Goal: Information Seeking & Learning: Learn about a topic

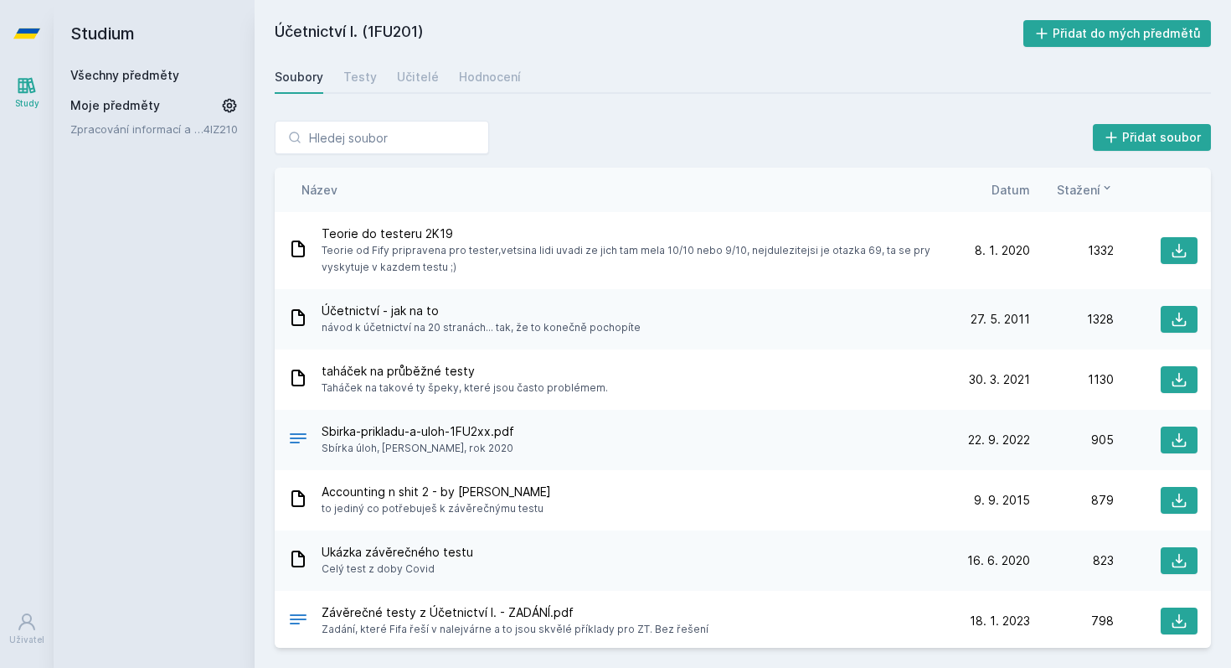
click at [1016, 196] on span "Datum" at bounding box center [1011, 190] width 39 height 18
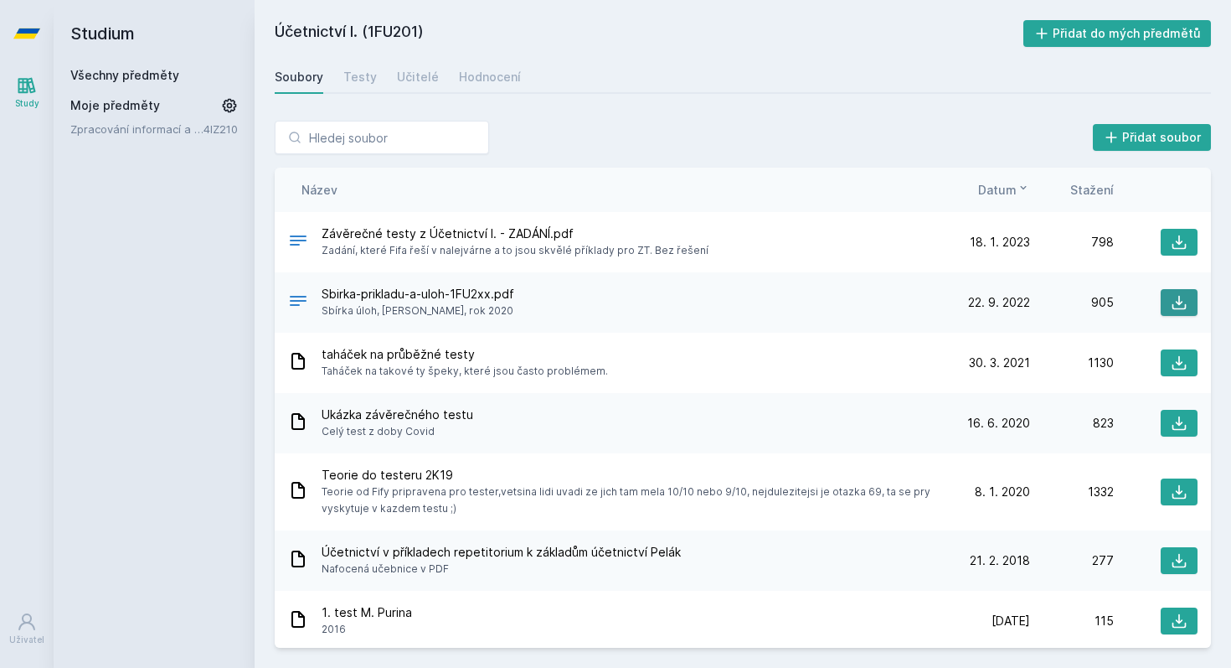
click at [1167, 300] on button at bounding box center [1179, 302] width 37 height 27
click at [843, 54] on div "Účetnictví I. (1FU201) Přidat do mých předmětů [GEOGRAPHIC_DATA] Testy Učitelé …" at bounding box center [743, 333] width 937 height 627
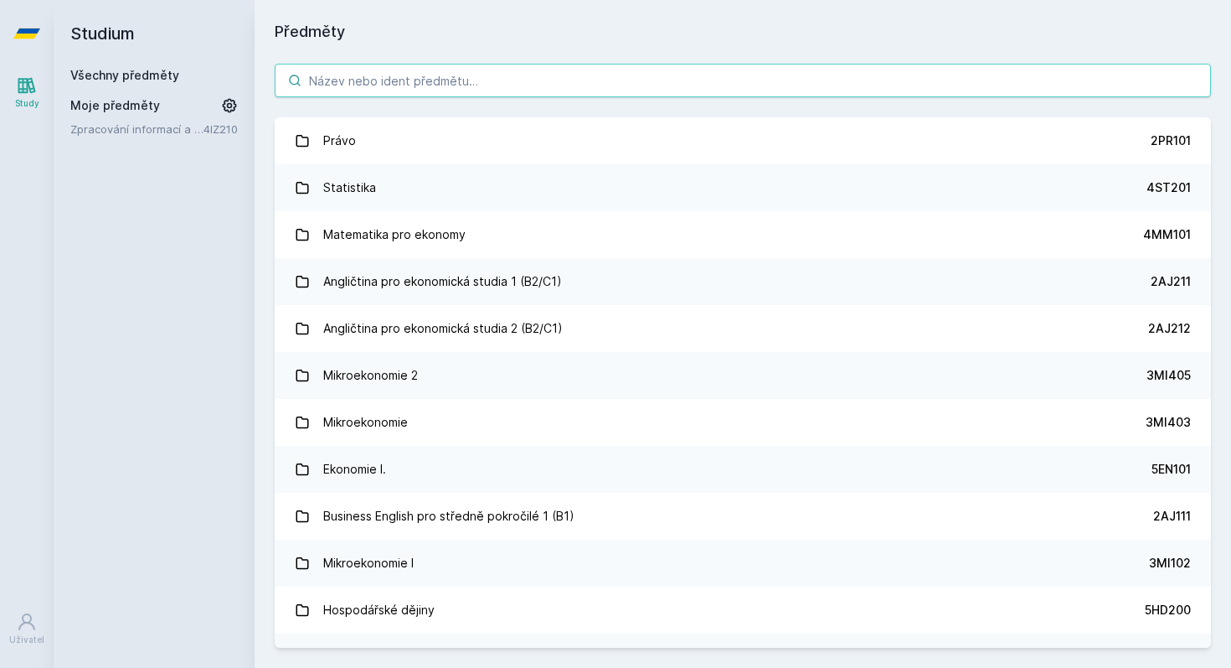
click at [413, 76] on input "search" at bounding box center [743, 81] width 937 height 34
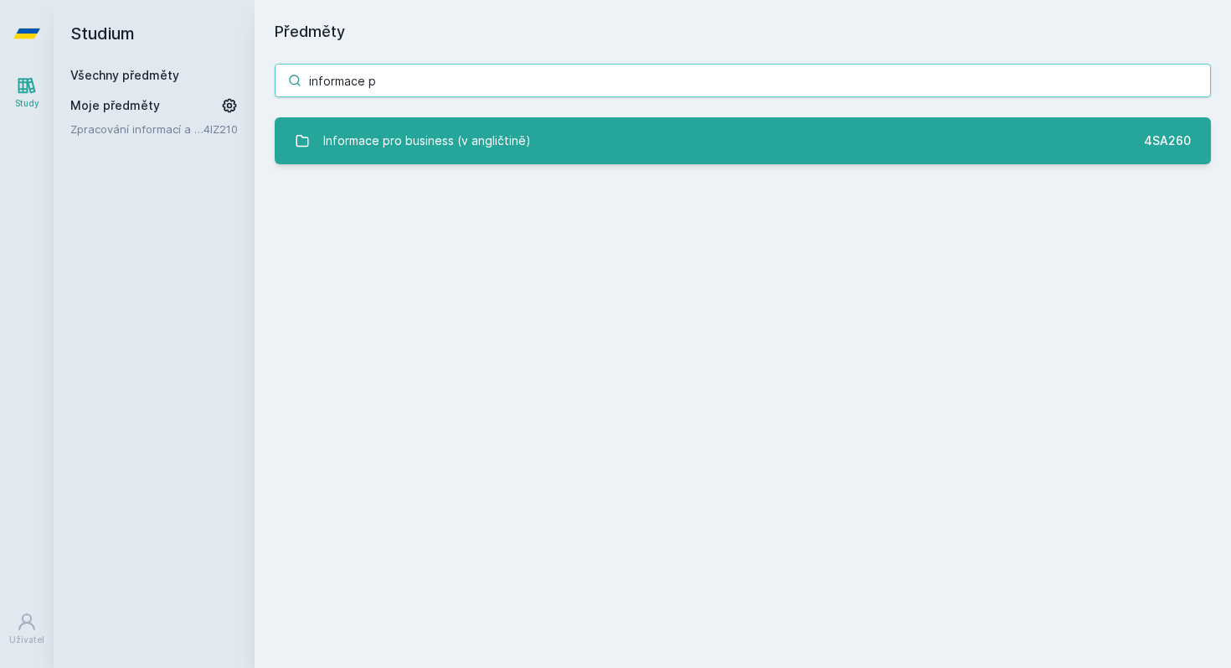
type input "informace p"
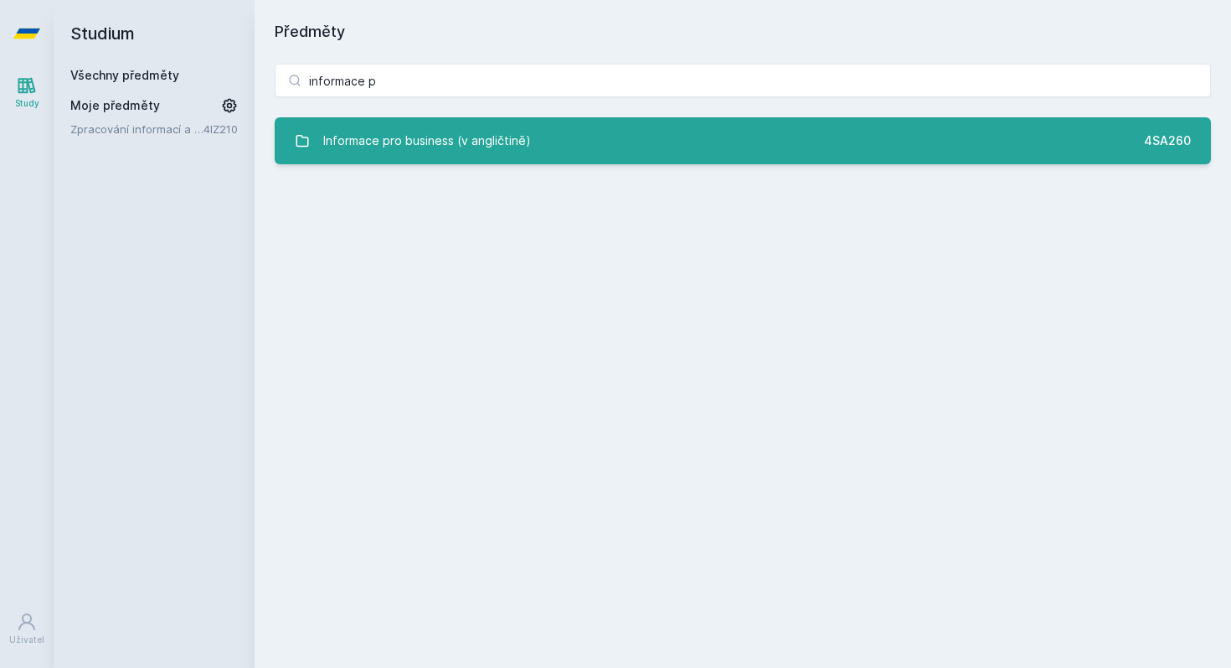
click at [438, 132] on div "Informace pro business (v angličtině)" at bounding box center [427, 141] width 208 height 34
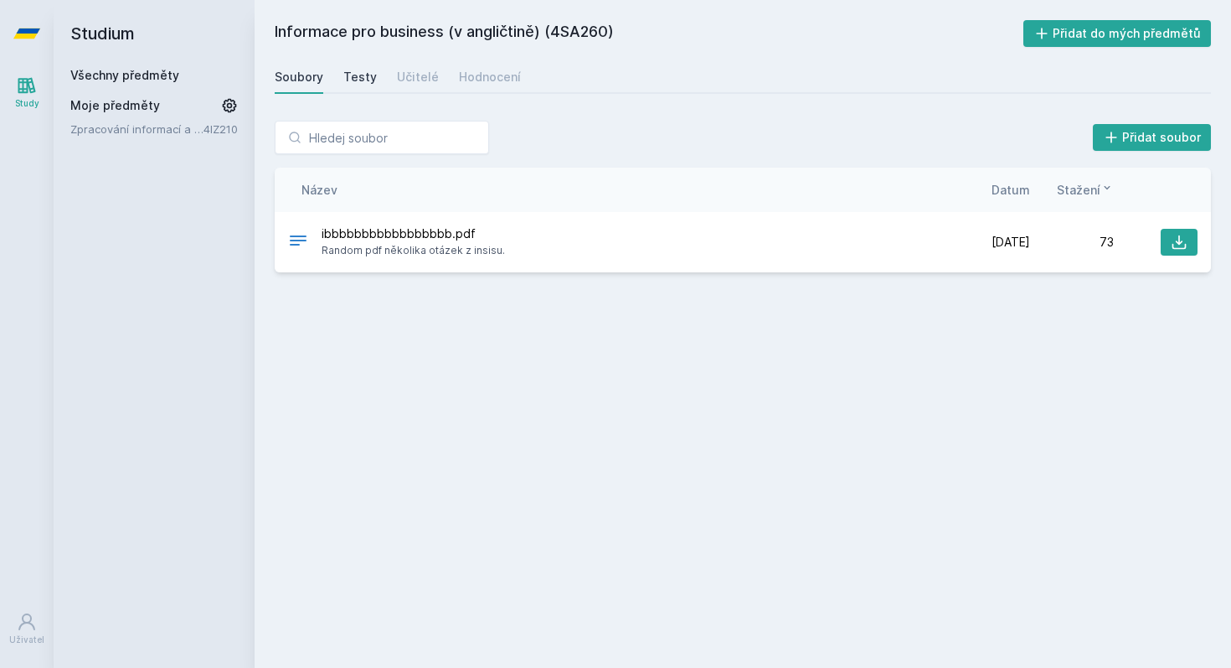
click at [360, 83] on div "Testy" at bounding box center [360, 77] width 34 height 17
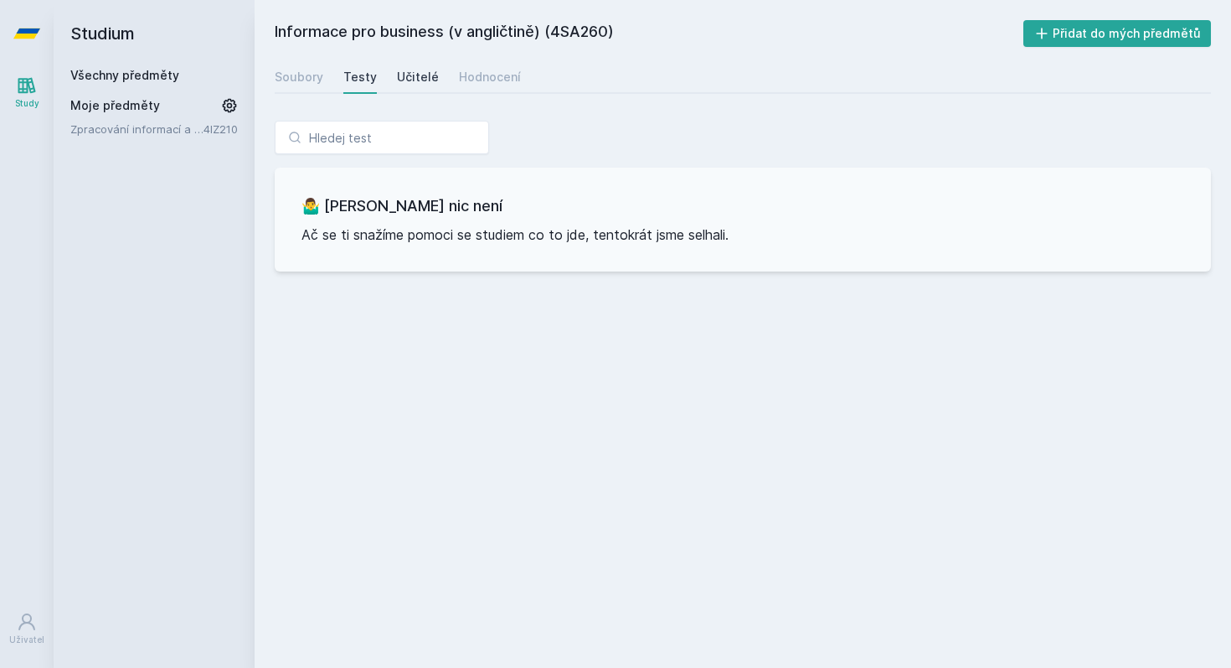
click at [415, 82] on div "Učitelé" at bounding box center [418, 77] width 42 height 17
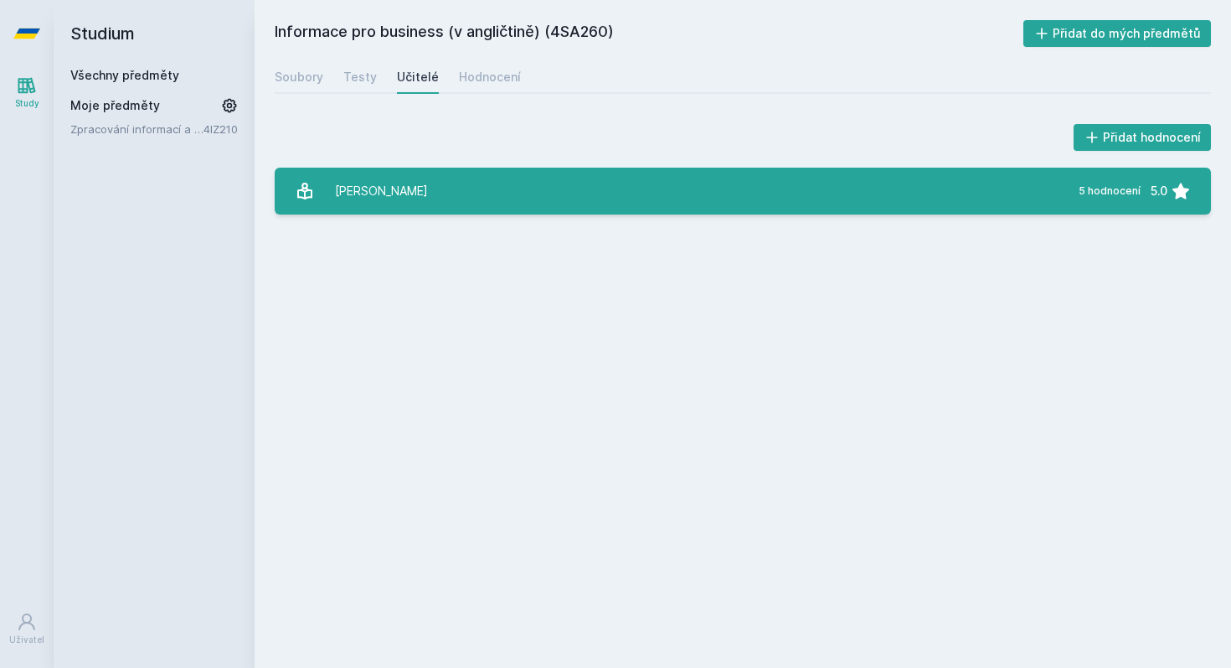
click at [426, 171] on link "[PERSON_NAME] 5 hodnocení 5.0" at bounding box center [743, 191] width 937 height 47
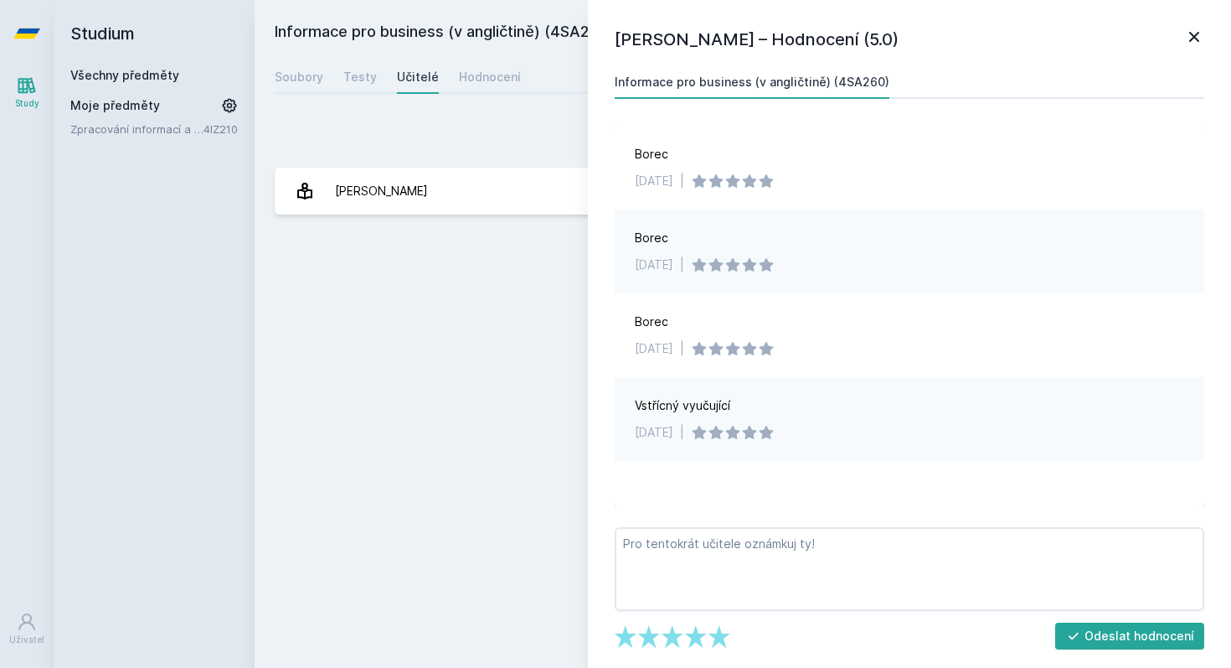
scroll to position [38, 0]
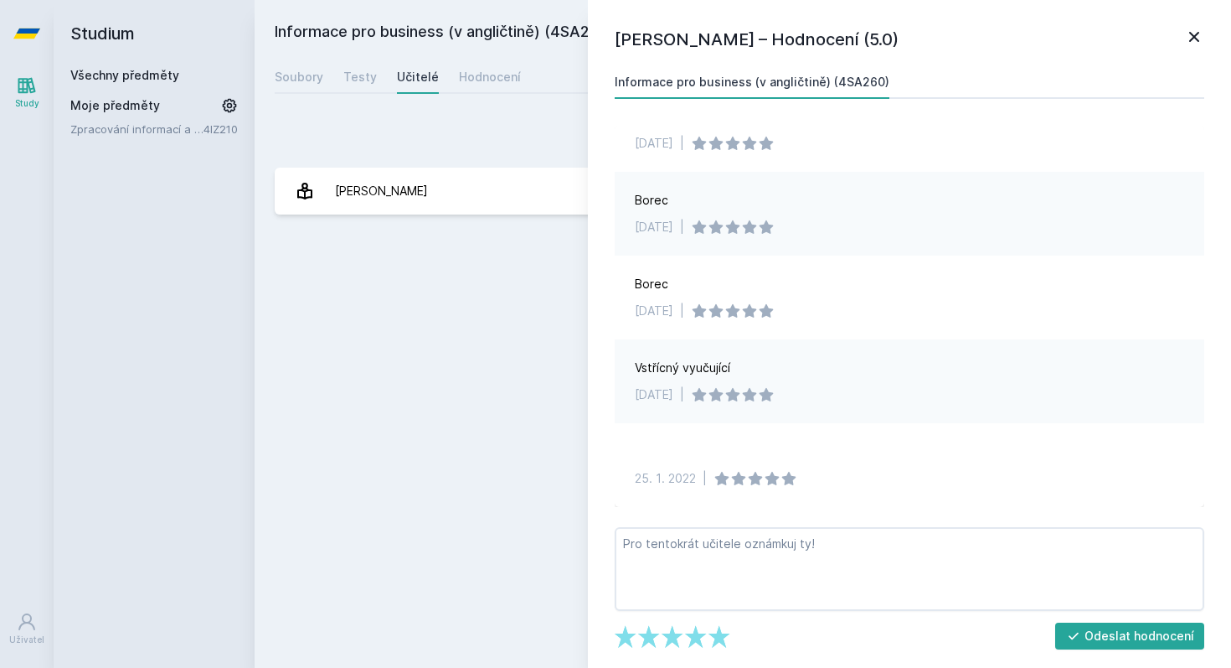
click at [1202, 31] on icon at bounding box center [1194, 37] width 20 height 20
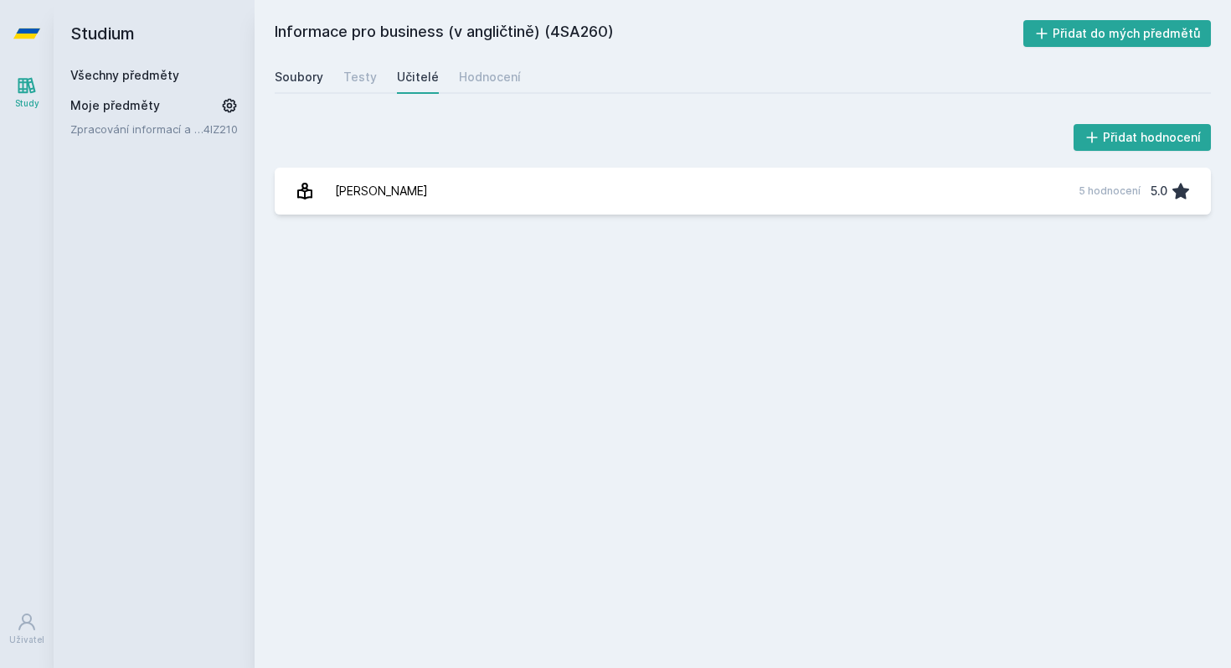
click at [290, 73] on div "Soubory" at bounding box center [299, 77] width 49 height 17
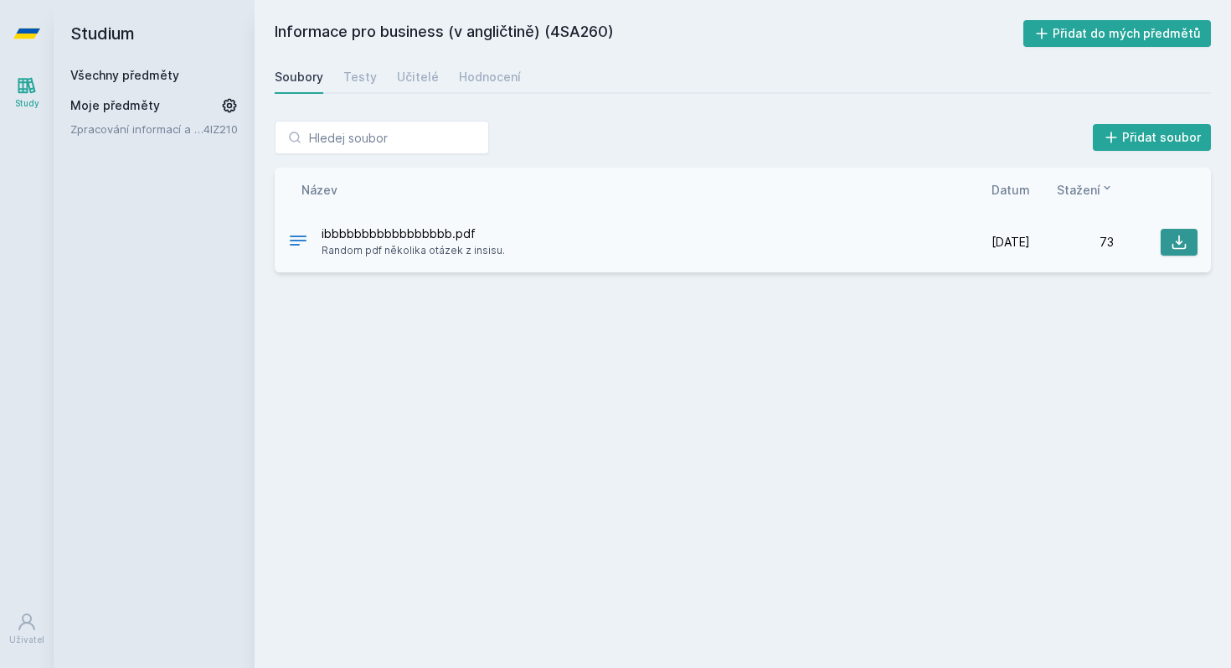
click at [1174, 232] on button at bounding box center [1179, 242] width 37 height 27
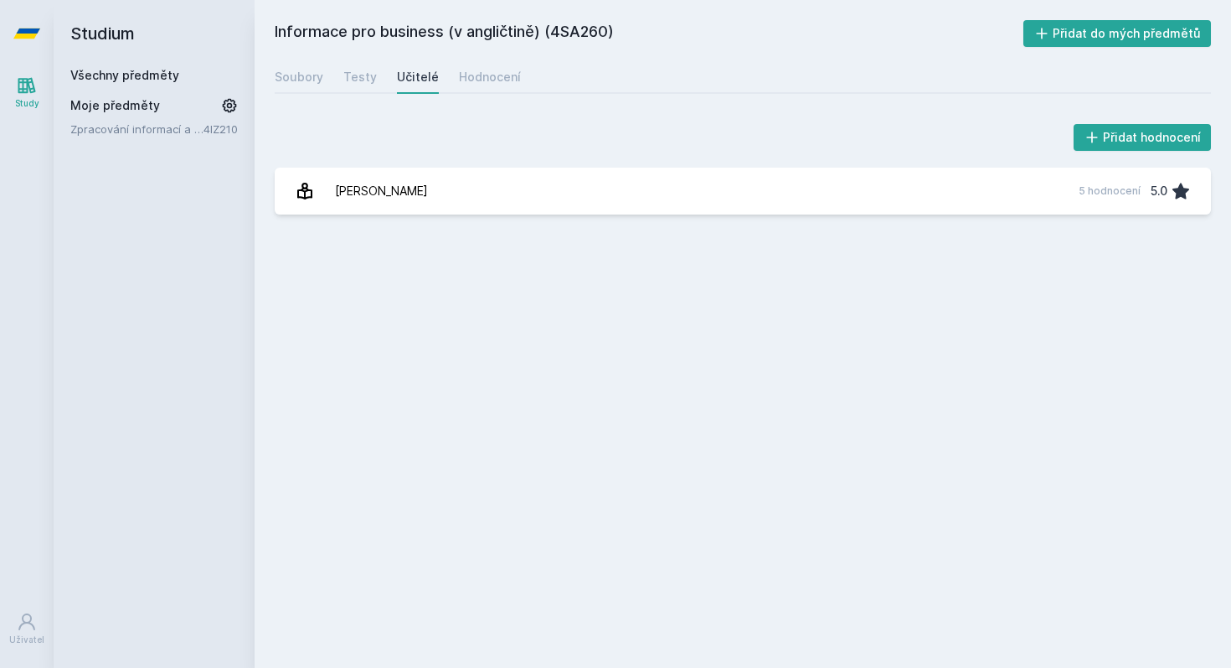
click at [97, 34] on h2 "Studium" at bounding box center [154, 33] width 168 height 67
click at [23, 98] on div "Study" at bounding box center [27, 103] width 24 height 13
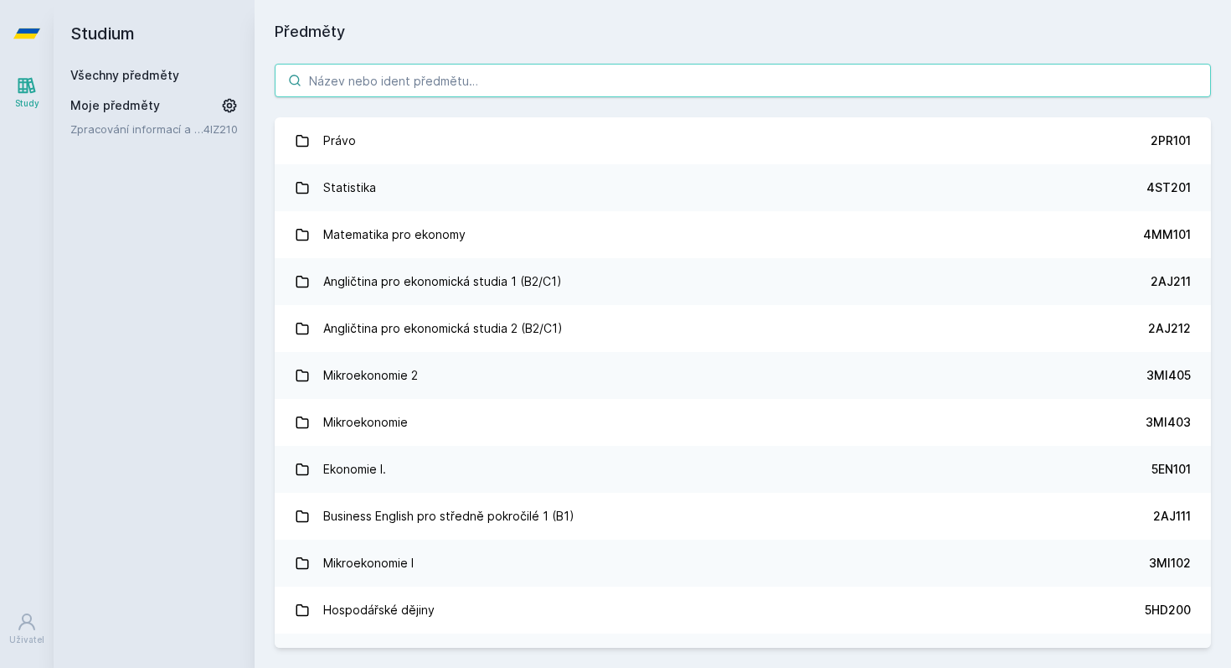
click at [370, 80] on input "search" at bounding box center [743, 81] width 937 height 34
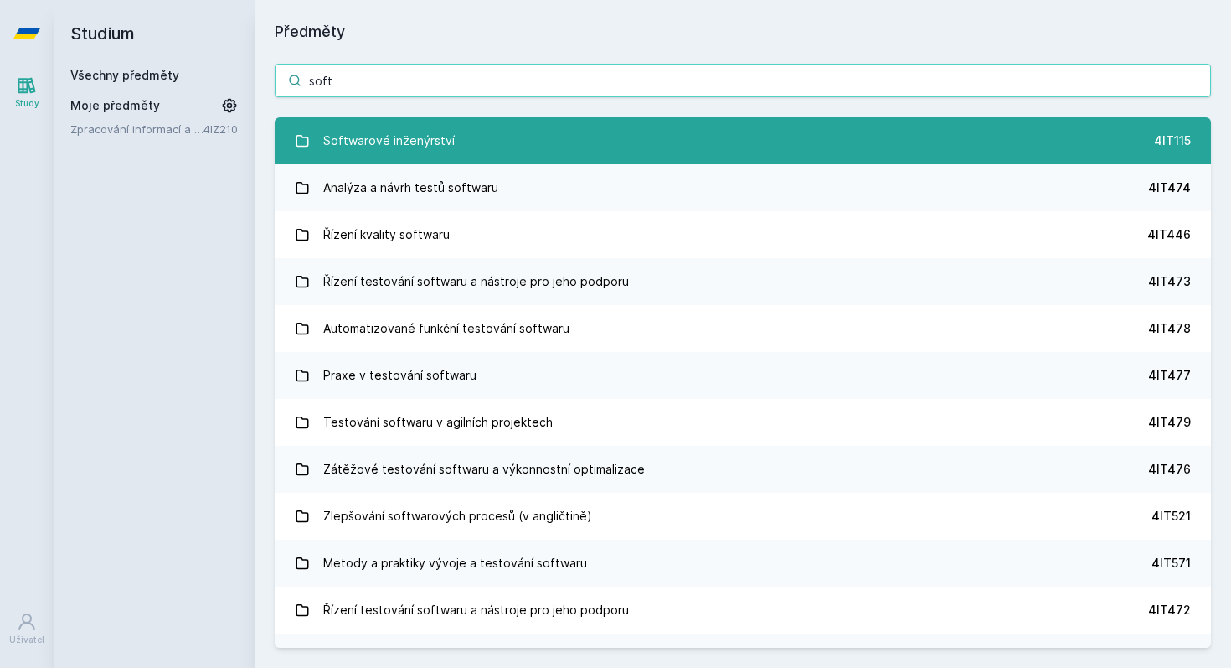
type input "soft"
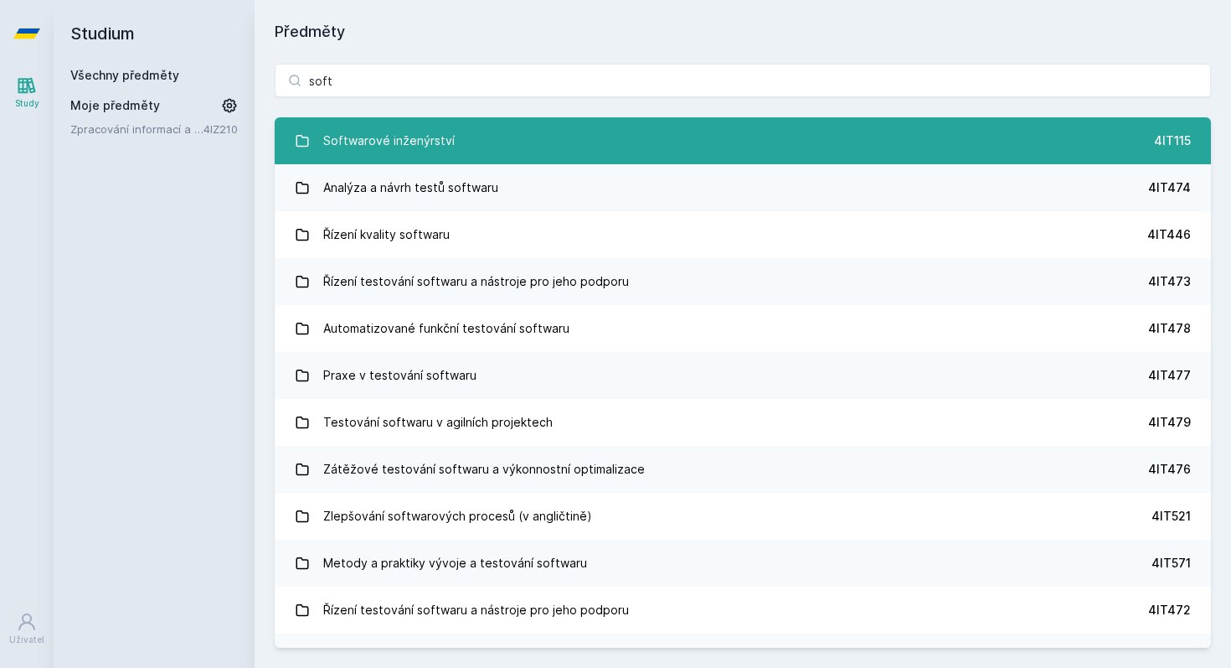
click at [395, 139] on div "Softwarové inženýrství" at bounding box center [389, 141] width 132 height 34
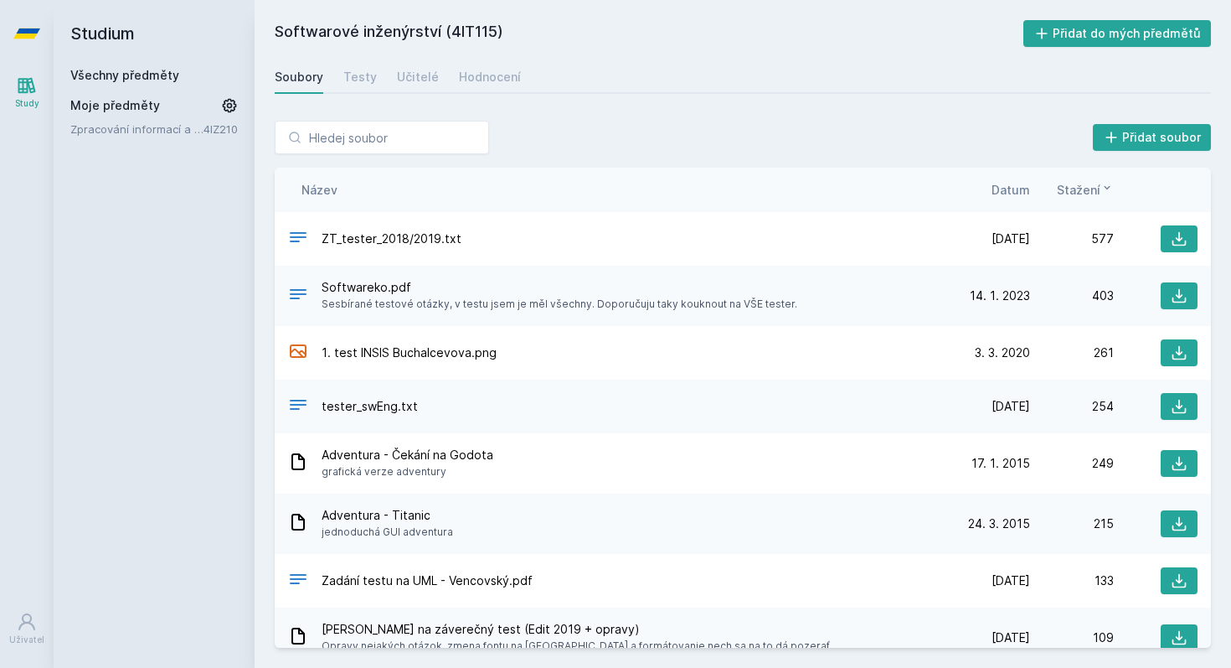
click at [999, 187] on span "Datum" at bounding box center [1011, 190] width 39 height 18
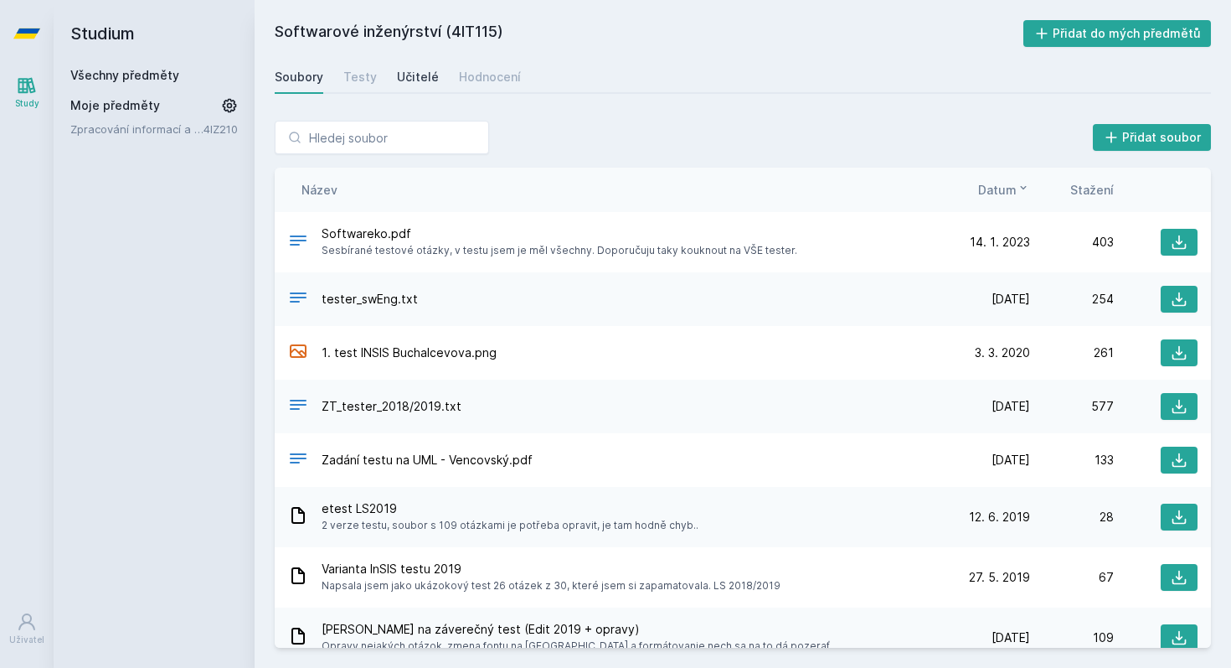
click at [421, 81] on div "Učitelé" at bounding box center [418, 77] width 42 height 17
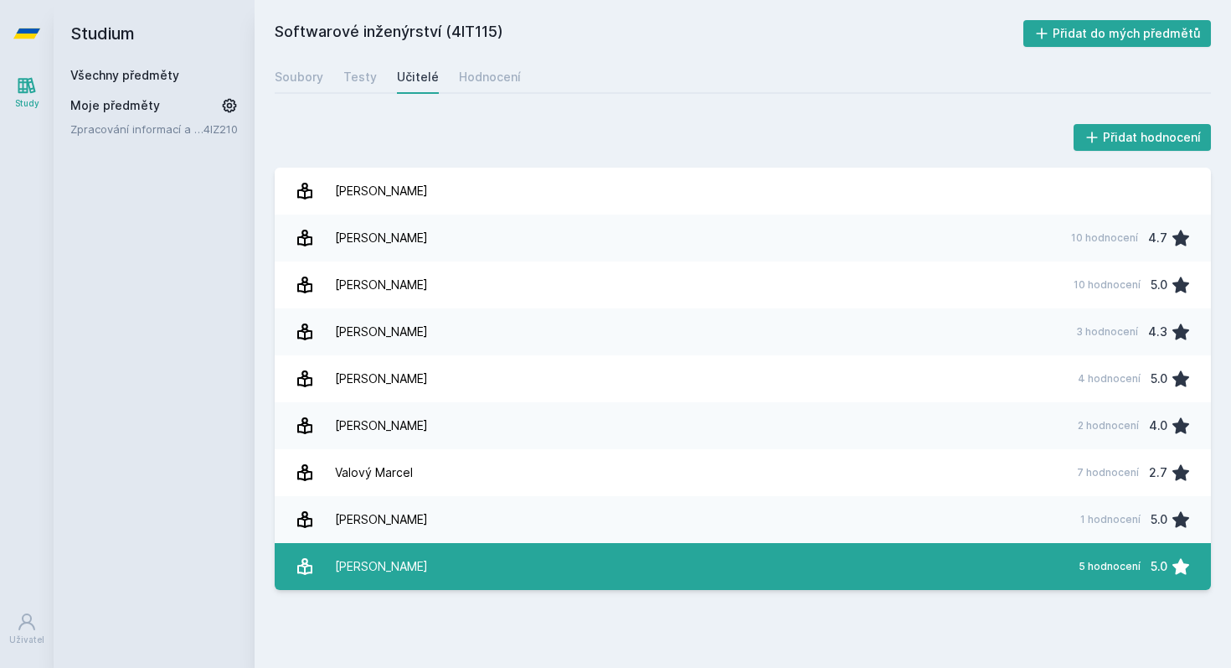
click at [405, 565] on div "[PERSON_NAME]" at bounding box center [381, 567] width 93 height 34
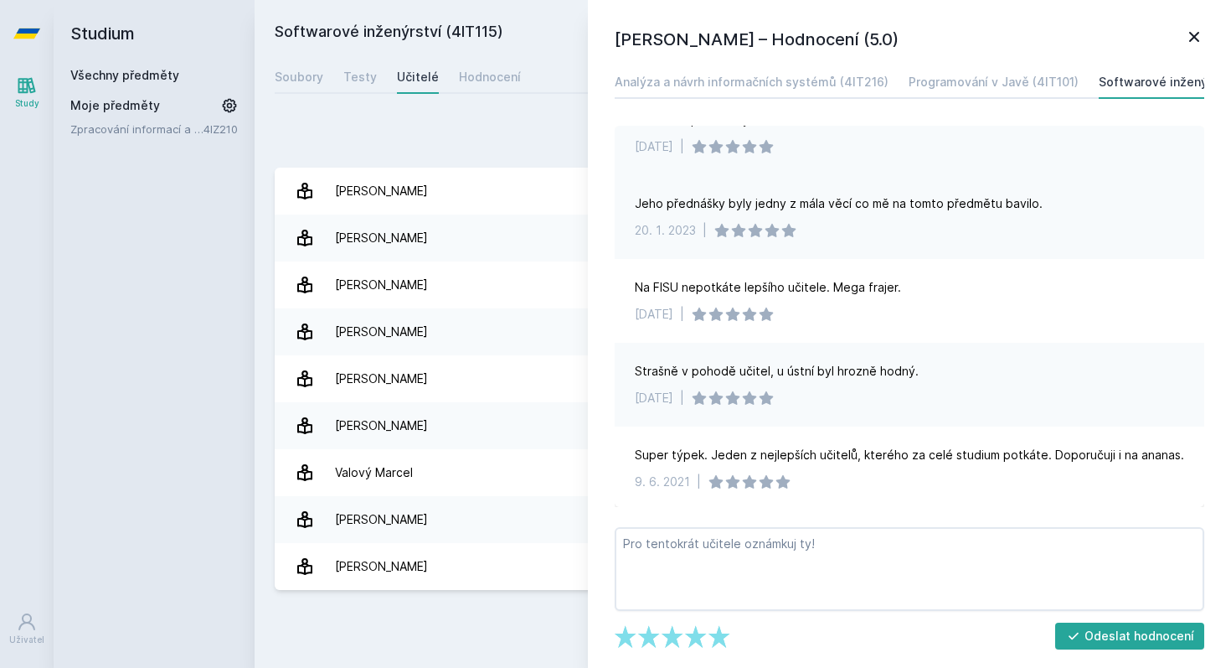
scroll to position [54, 0]
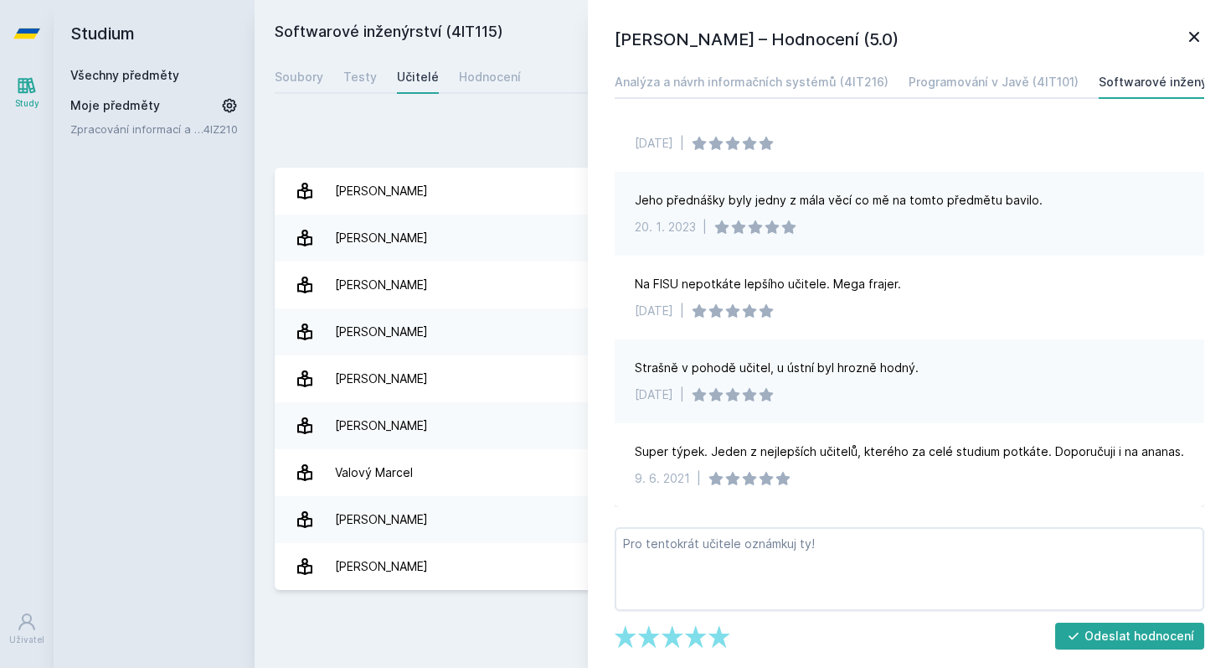
click at [1187, 44] on icon at bounding box center [1194, 37] width 20 height 20
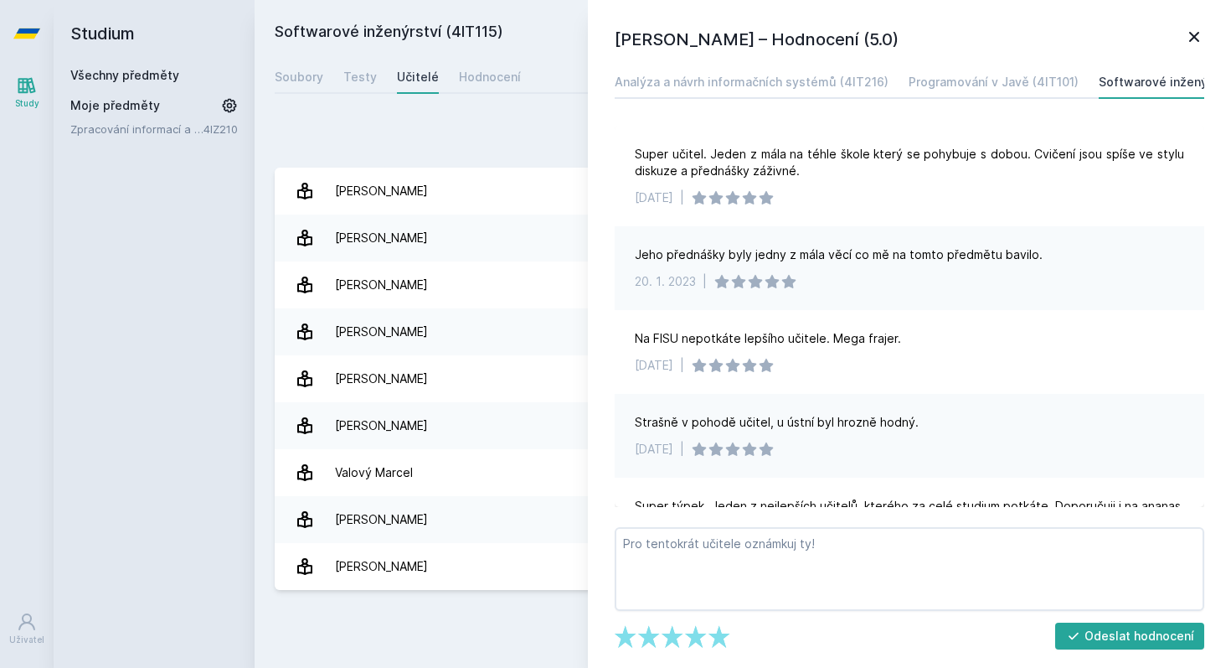
click at [32, 90] on icon at bounding box center [27, 85] width 20 height 20
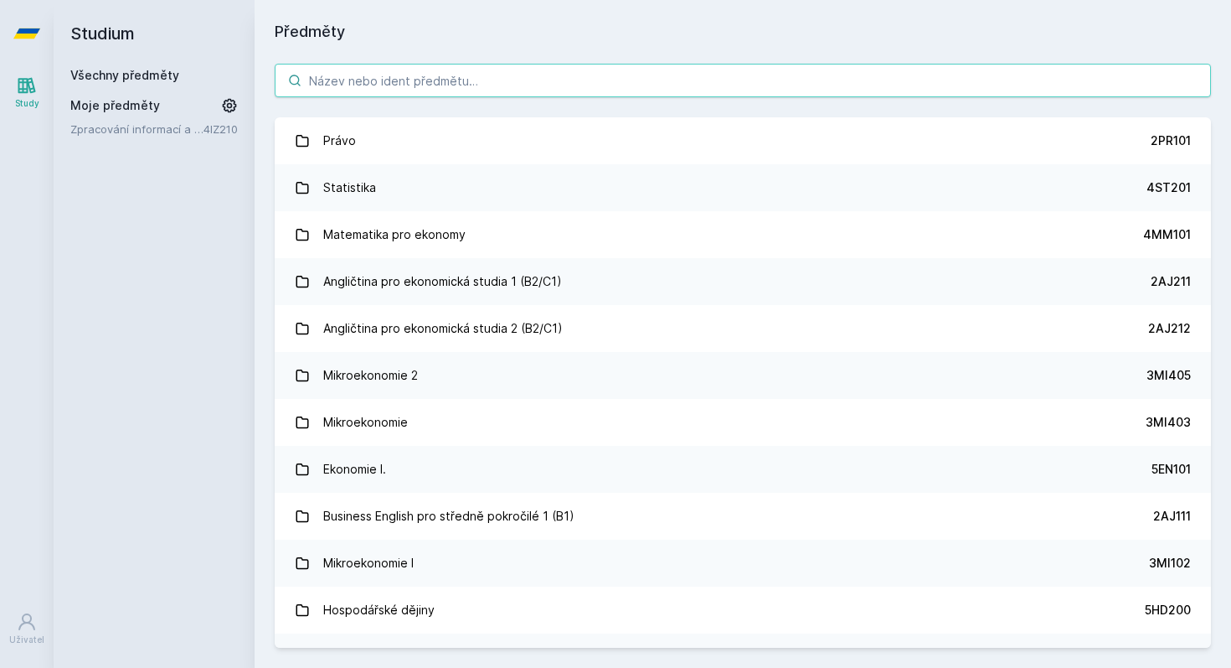
click at [383, 70] on input "search" at bounding box center [743, 81] width 937 height 34
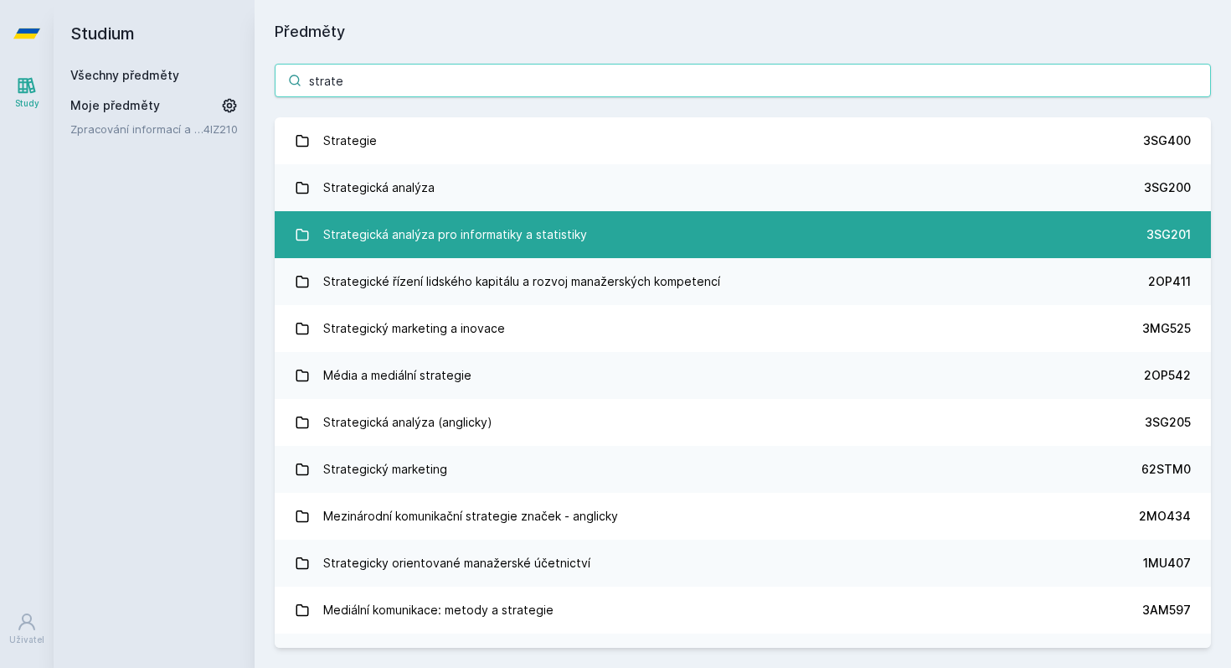
type input "strate"
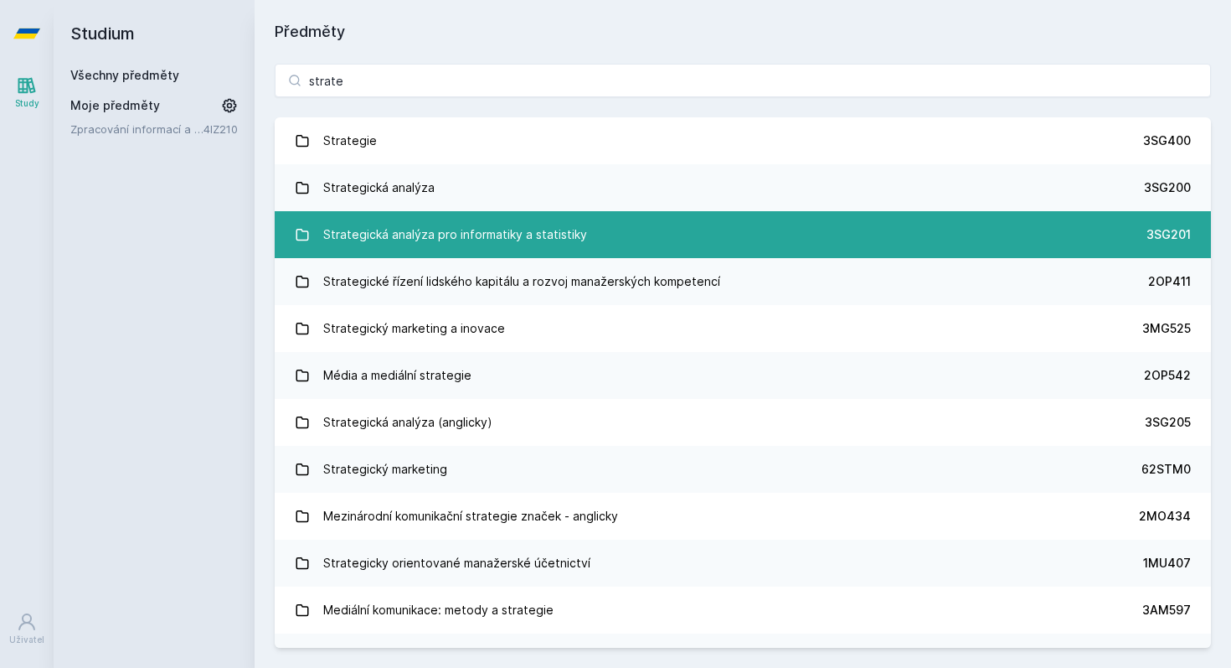
click at [354, 240] on div "Strategická analýza pro informatiky a statistiky" at bounding box center [455, 235] width 264 height 34
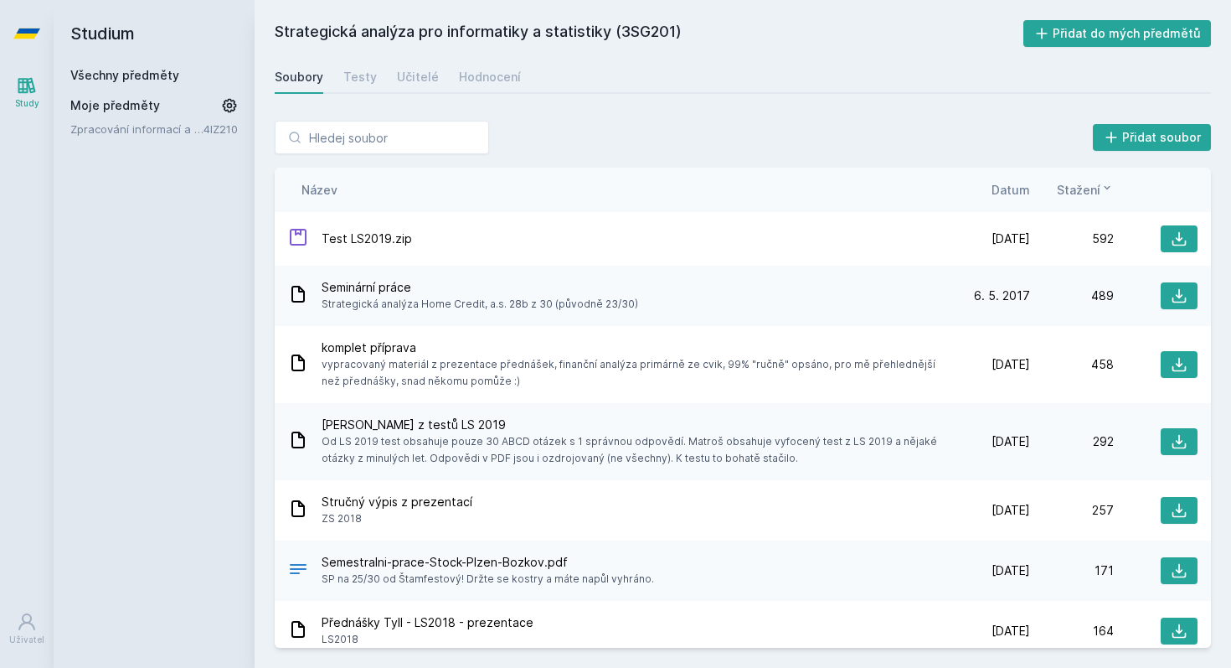
scroll to position [18, 0]
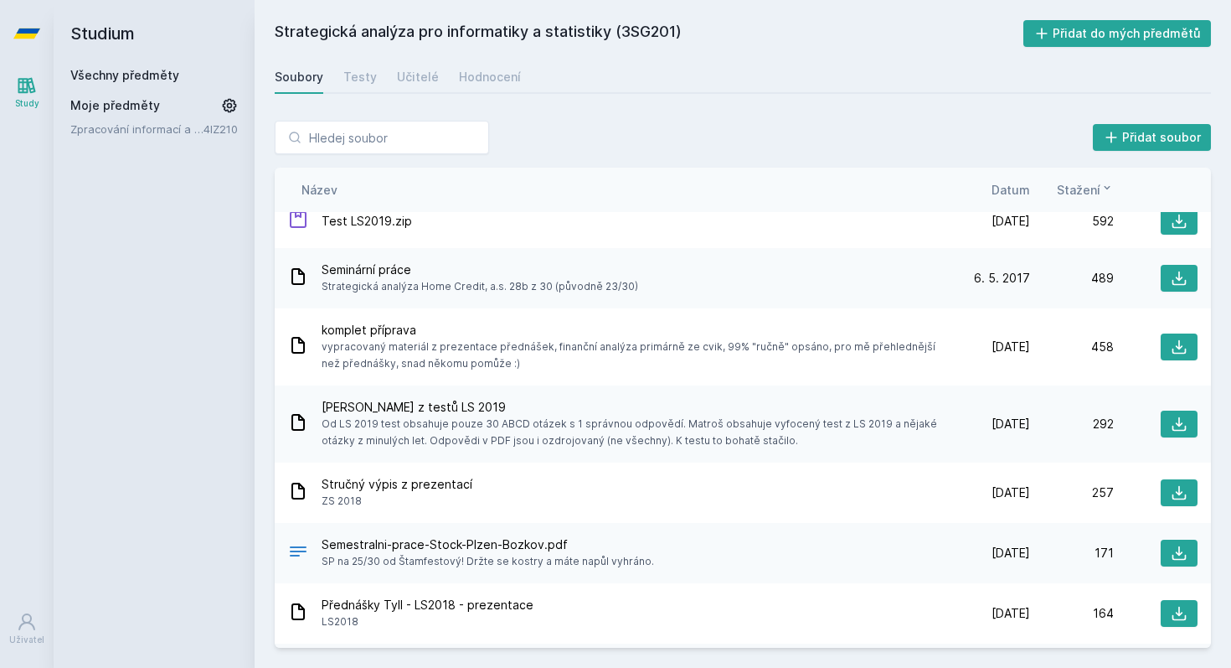
click at [1011, 204] on div "Název Datum Stažení" at bounding box center [743, 190] width 937 height 44
click at [1011, 199] on div "Název Datum Stažení" at bounding box center [743, 190] width 937 height 44
click at [1013, 190] on span "Datum" at bounding box center [1011, 190] width 39 height 18
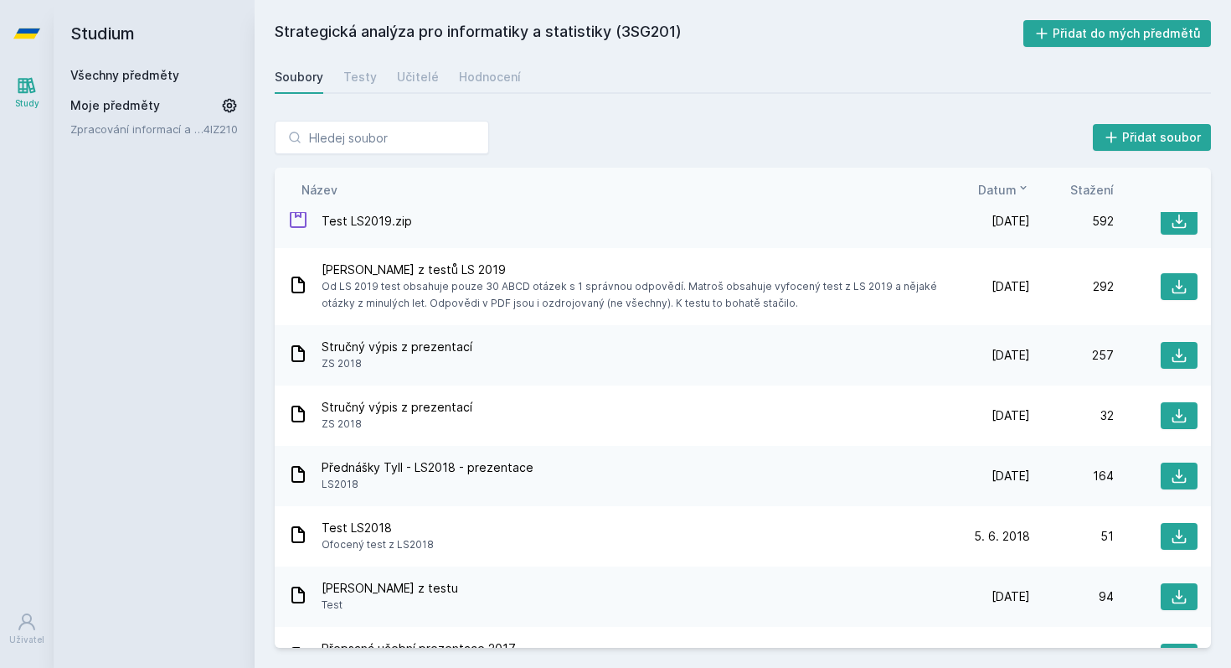
click at [1013, 190] on span "Datum" at bounding box center [997, 190] width 39 height 18
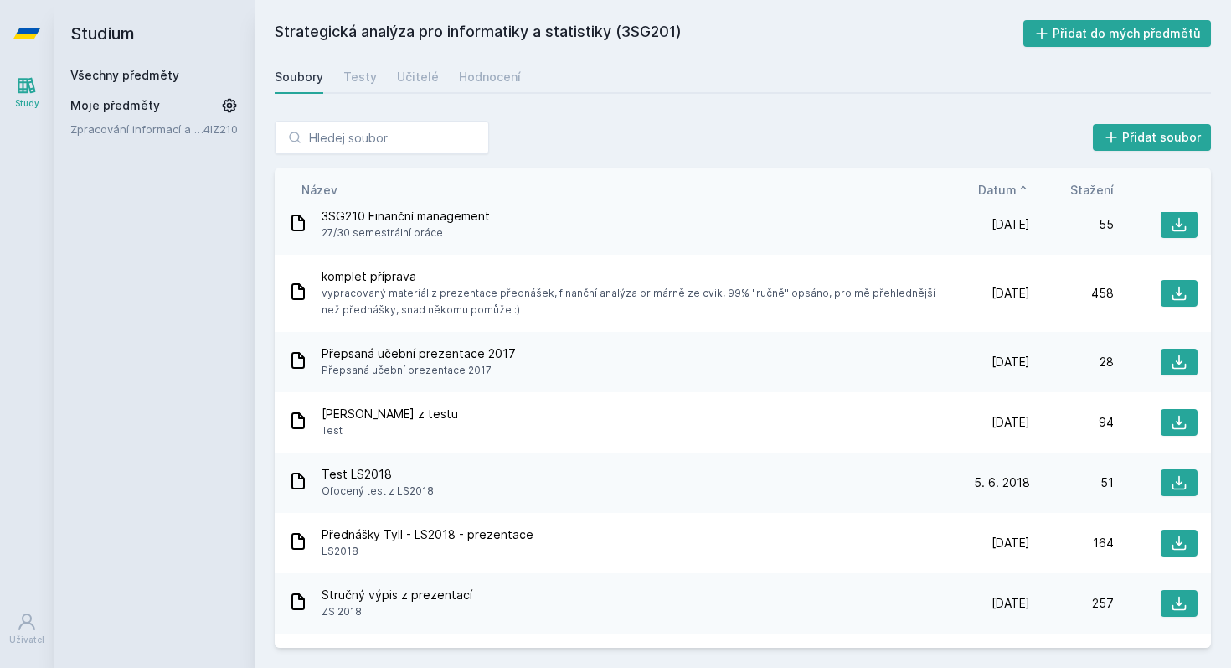
scroll to position [446, 0]
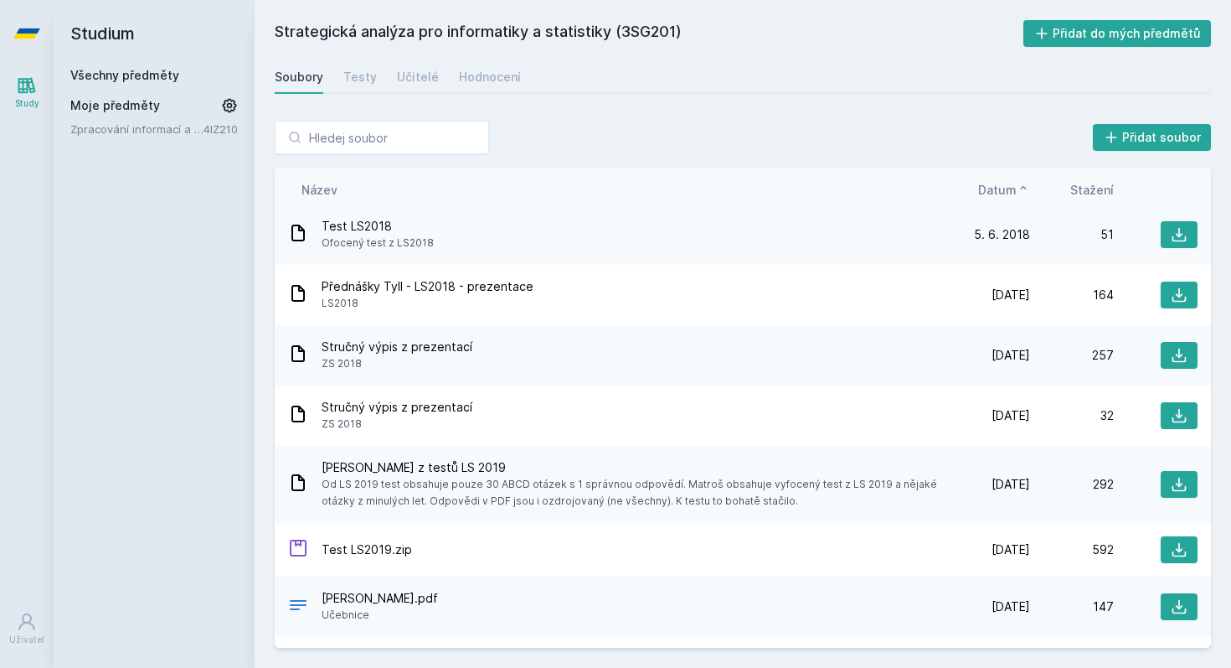
click at [1003, 190] on span "Datum" at bounding box center [997, 190] width 39 height 18
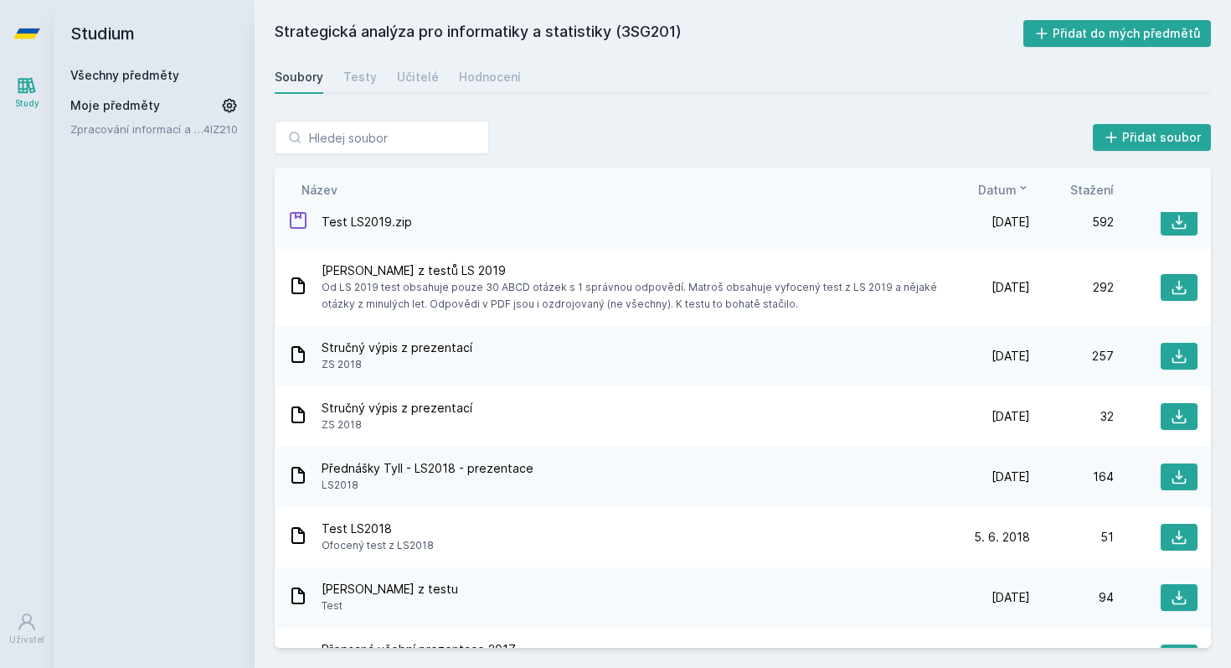
scroll to position [0, 0]
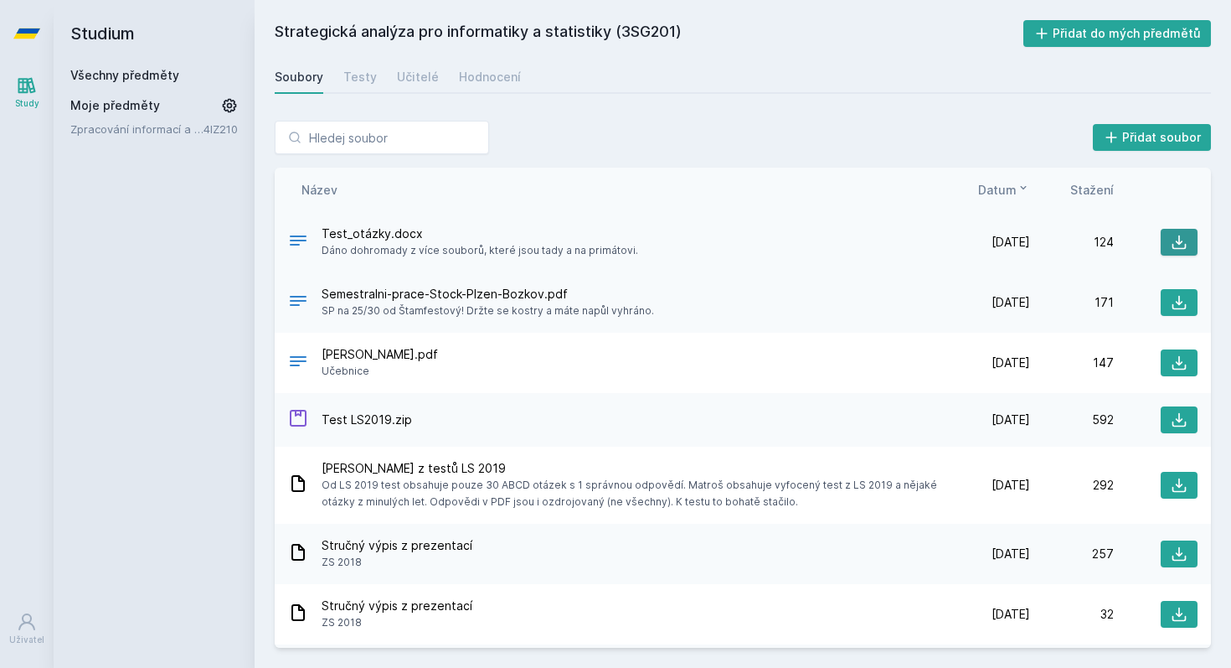
click at [1182, 242] on icon at bounding box center [1180, 242] width 14 height 14
click at [777, 61] on div "Soubory Testy Učitelé Hodnocení" at bounding box center [743, 77] width 937 height 34
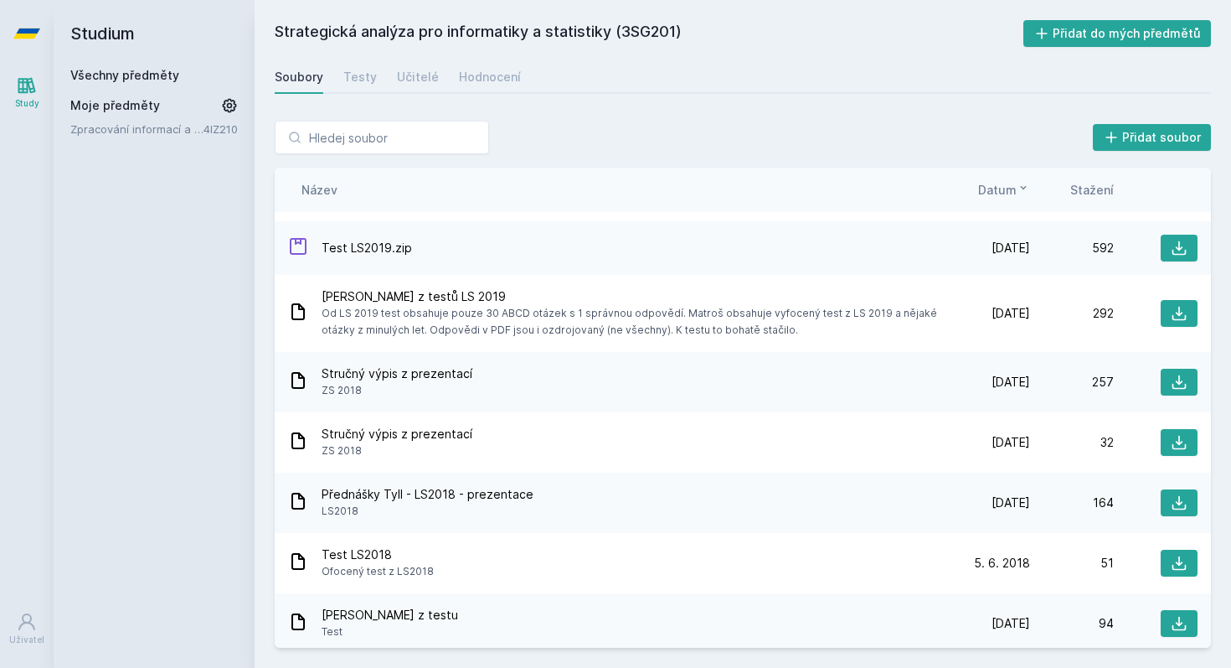
scroll to position [202, 0]
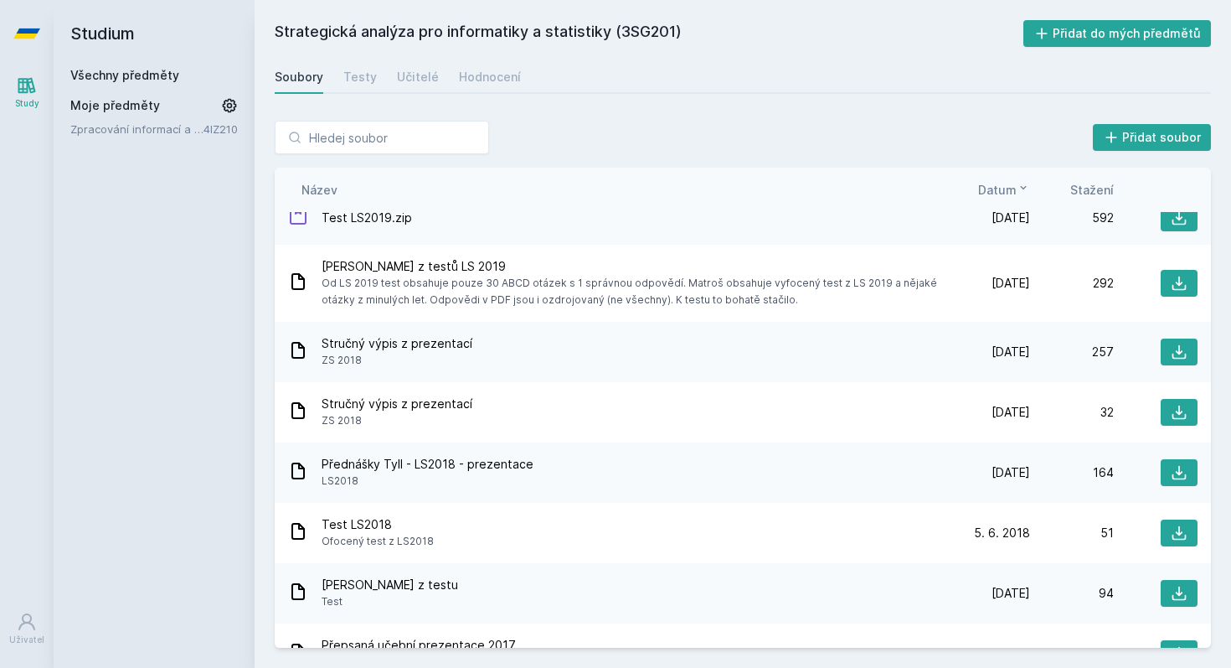
click at [36, 85] on icon at bounding box center [27, 85] width 20 height 20
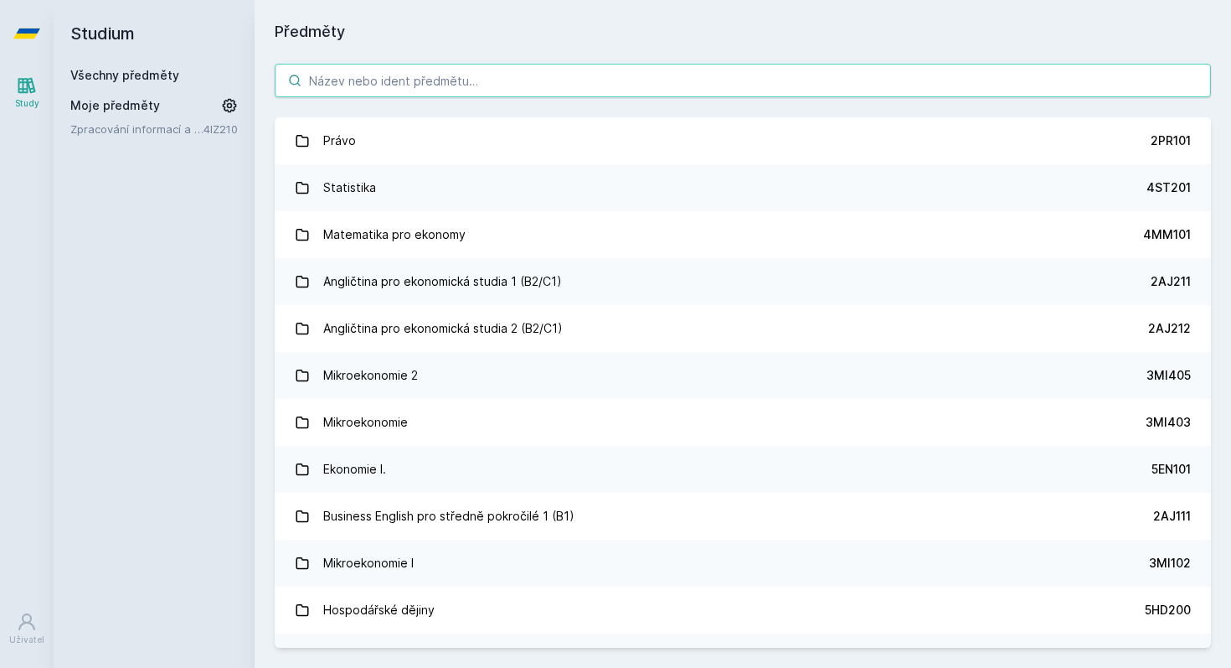
click at [353, 78] on input "search" at bounding box center [743, 81] width 937 height 34
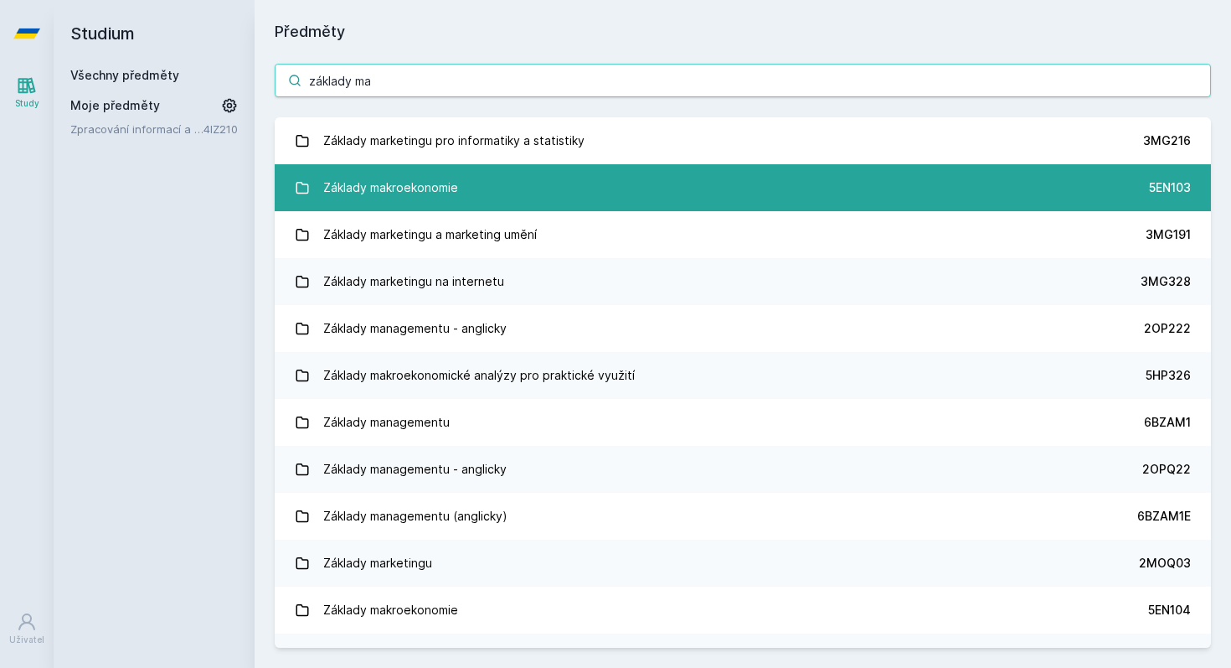
type input "základy ma"
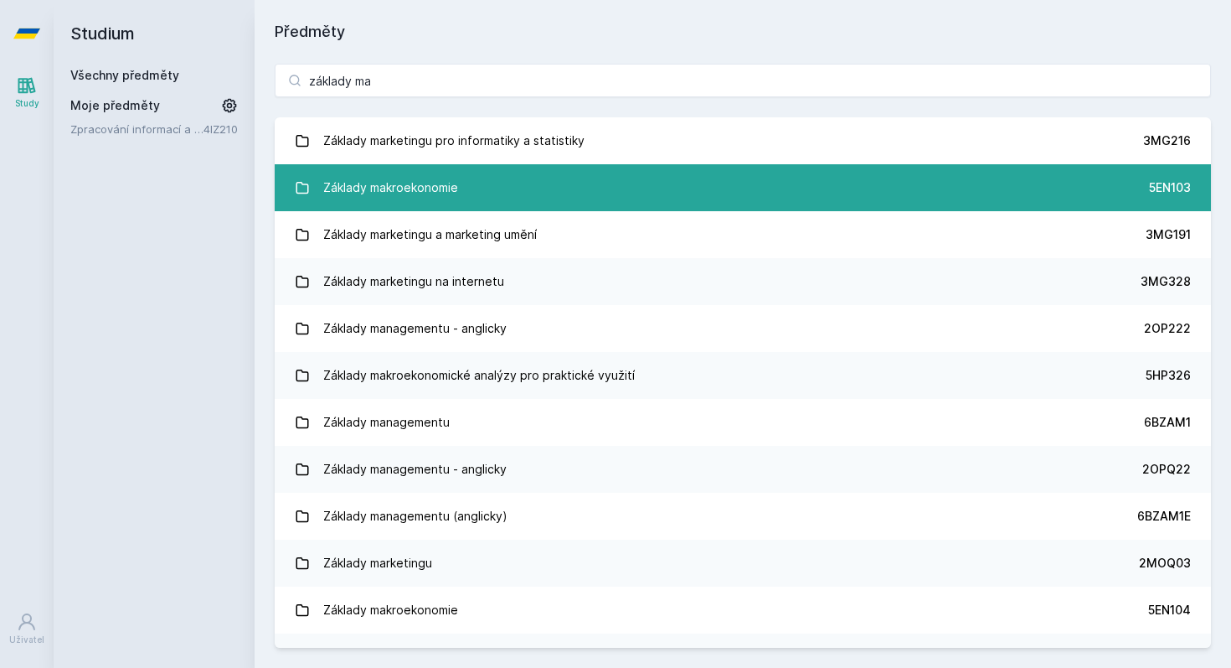
click at [411, 183] on div "Základy makroekonomie" at bounding box center [390, 188] width 135 height 34
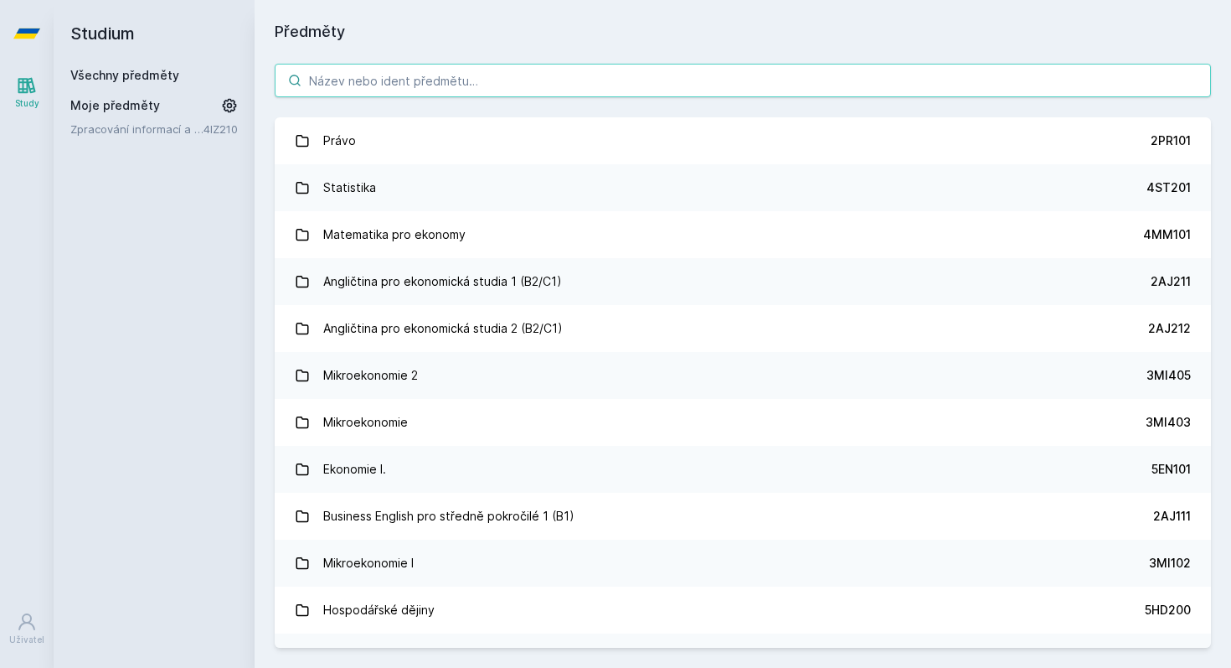
click at [340, 78] on input "search" at bounding box center [743, 81] width 937 height 34
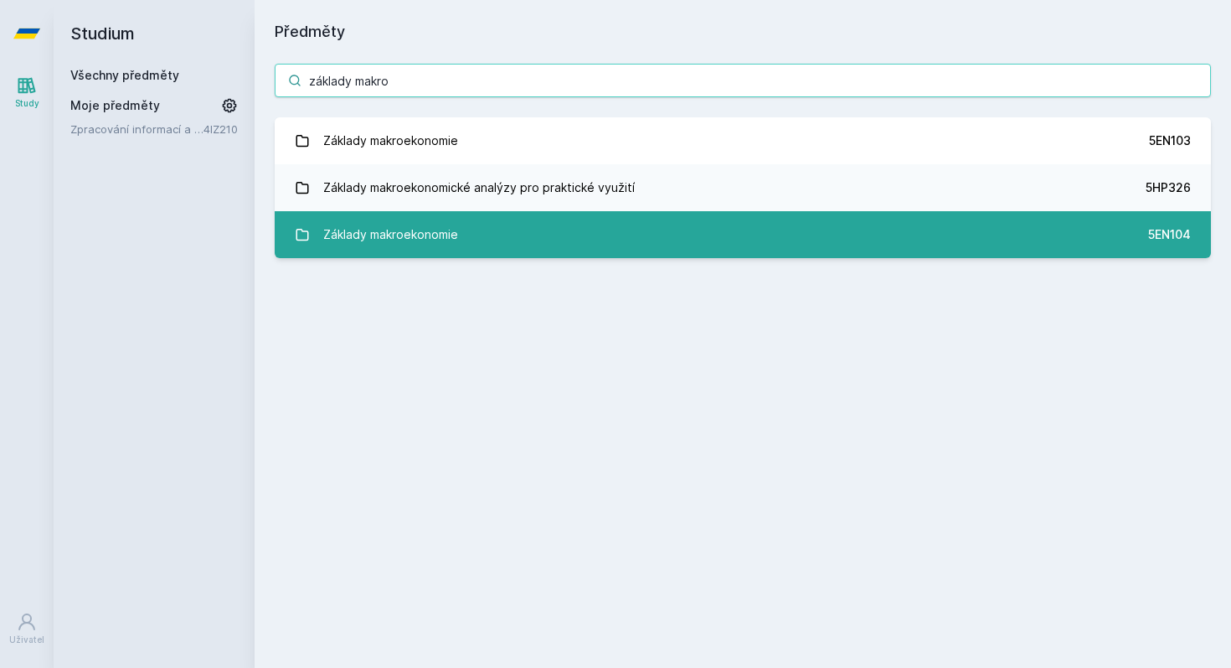
type input "základy makro"
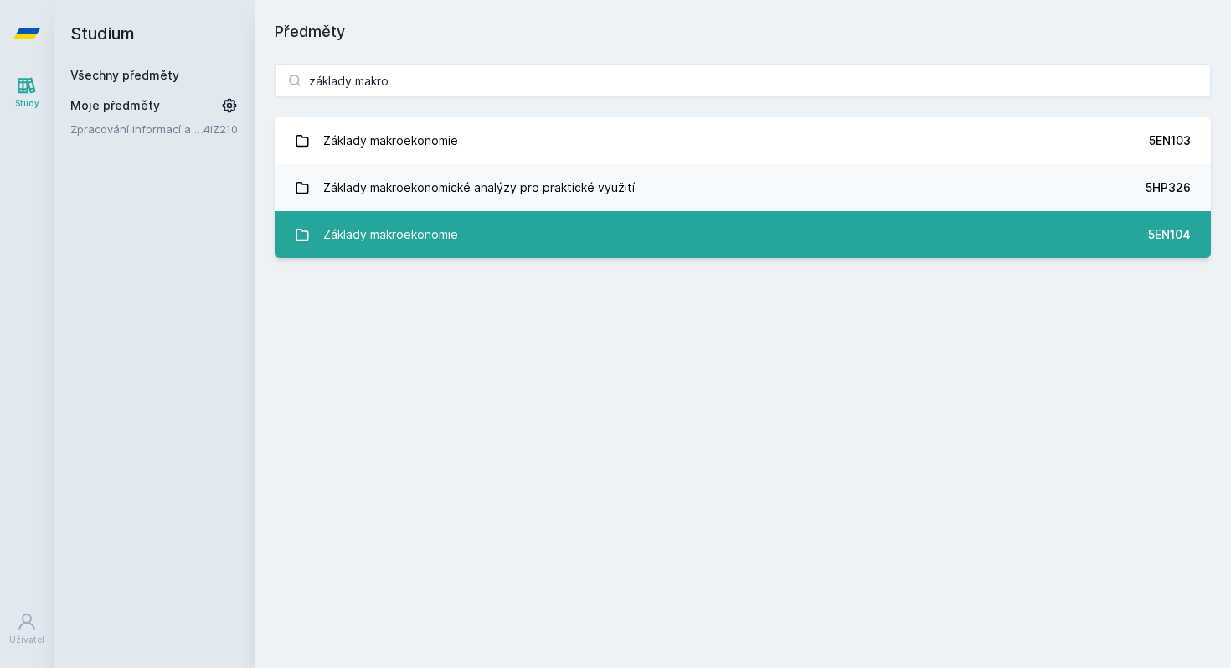
click at [438, 240] on div "Základy makroekonomie" at bounding box center [390, 235] width 135 height 34
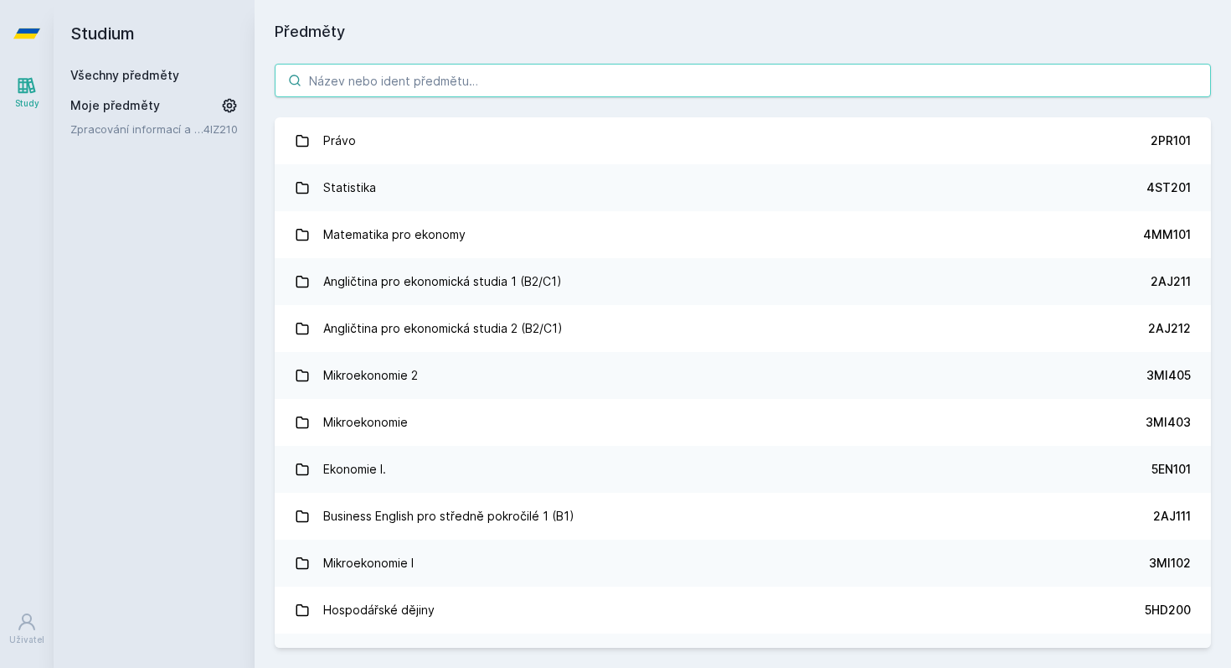
click at [348, 87] on input "search" at bounding box center [743, 81] width 937 height 34
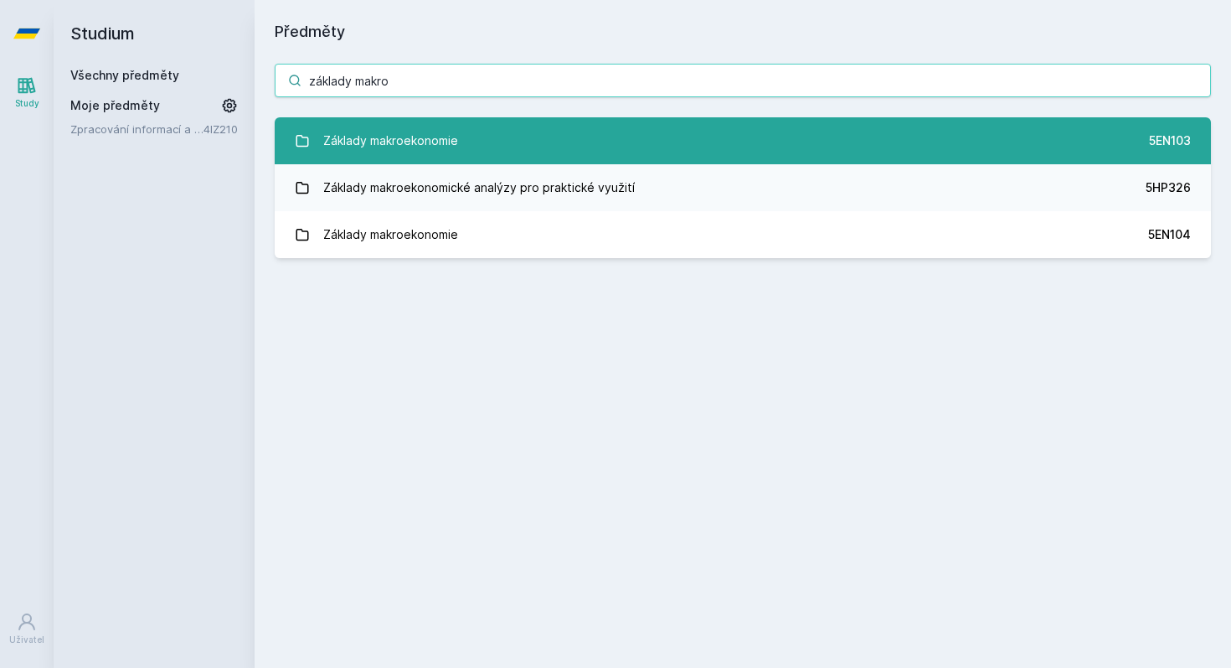
type input "základy makro"
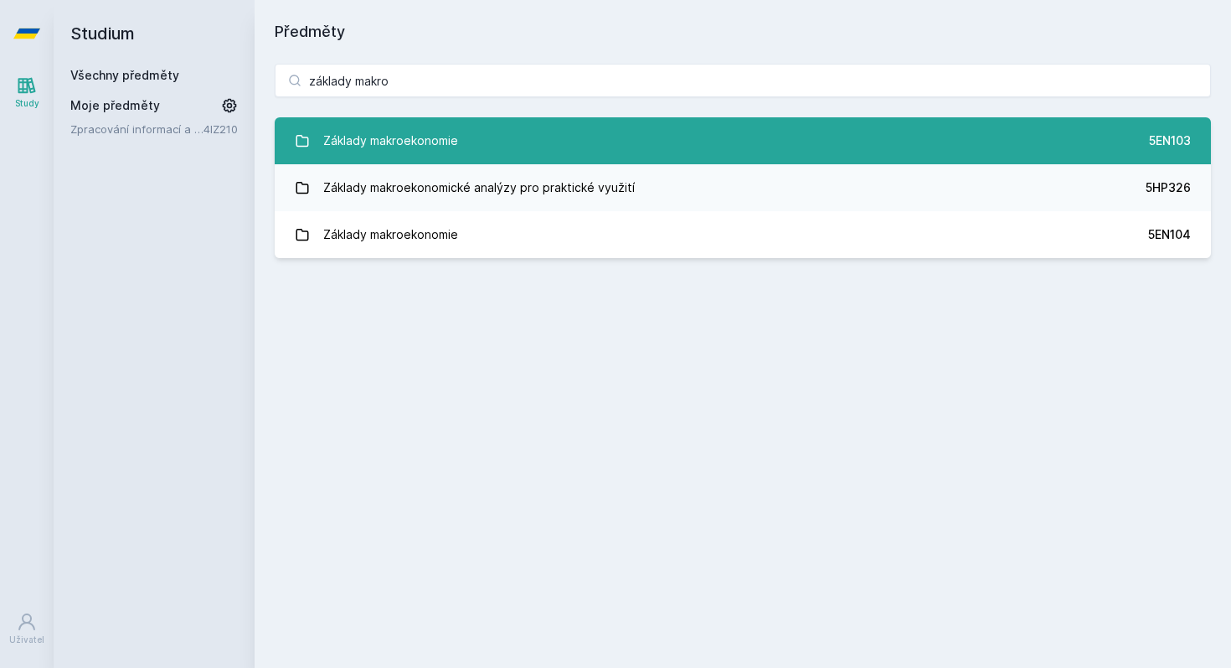
click at [379, 142] on div "Základy makroekonomie" at bounding box center [390, 141] width 135 height 34
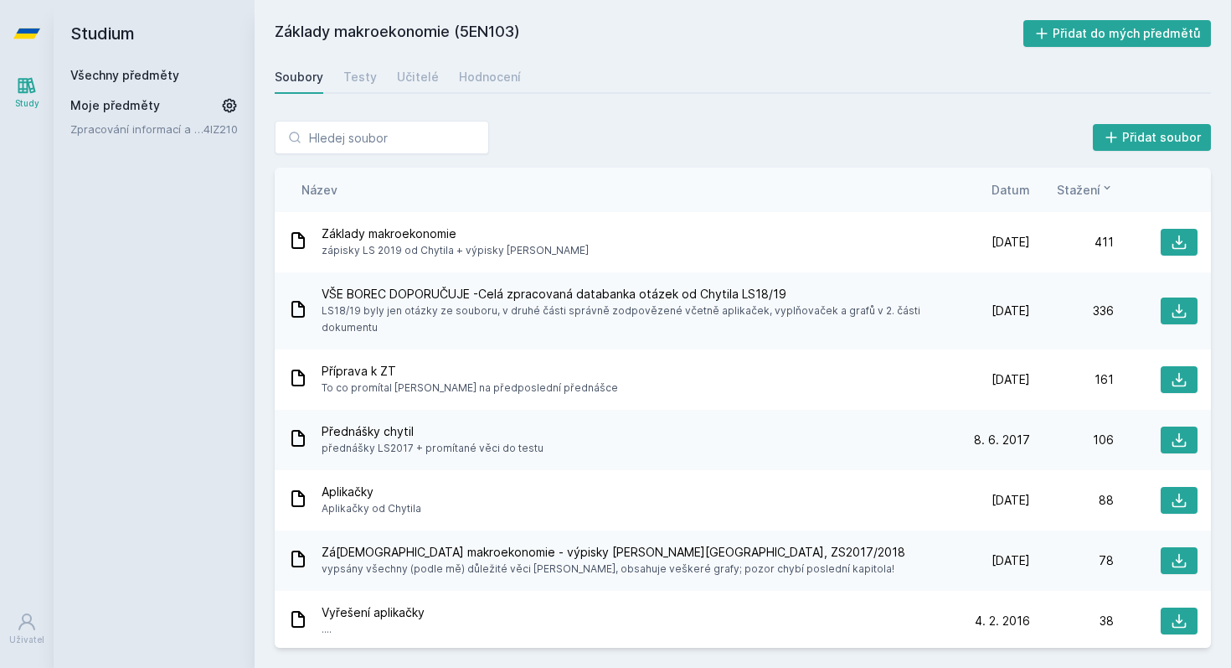
click at [1004, 187] on span "Datum" at bounding box center [1011, 190] width 39 height 18
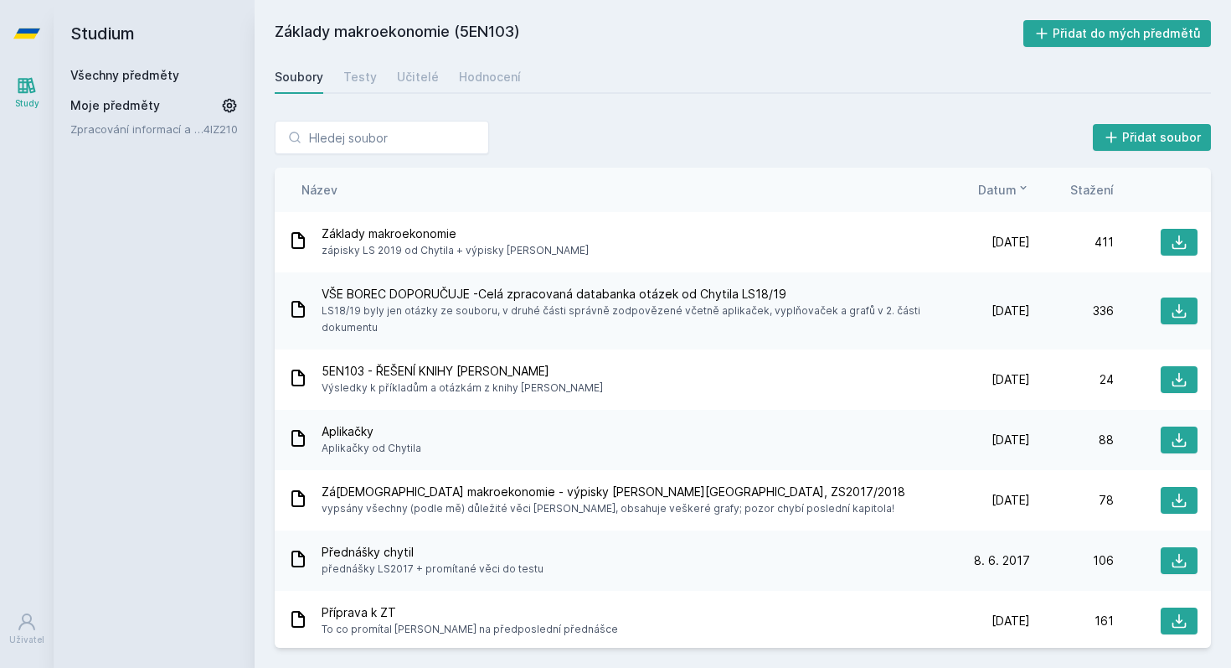
click at [989, 188] on span "Datum" at bounding box center [997, 190] width 39 height 18
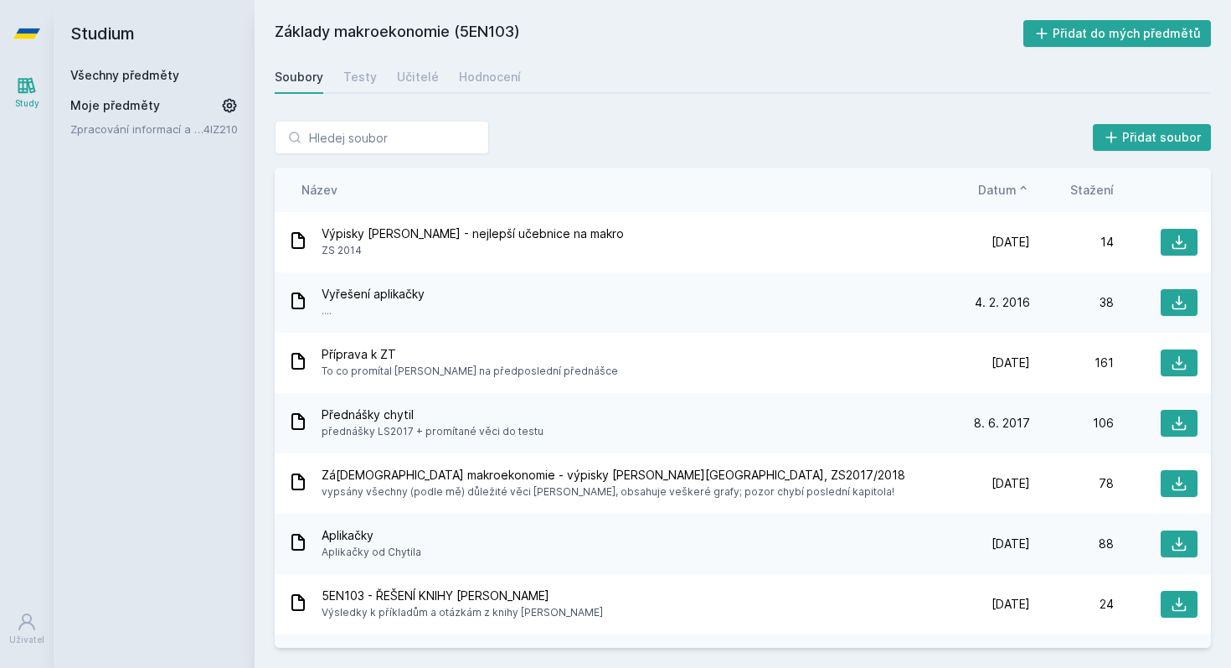
click at [989, 188] on span "Datum" at bounding box center [997, 190] width 39 height 18
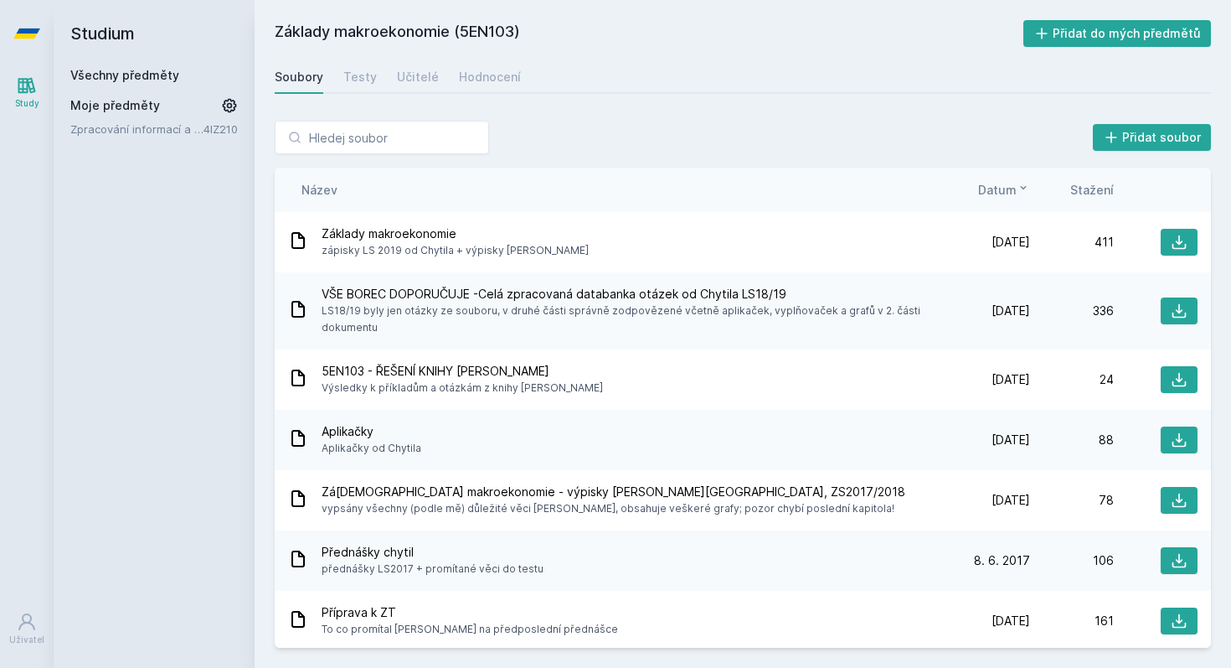
click at [18, 85] on icon at bounding box center [27, 86] width 18 height 16
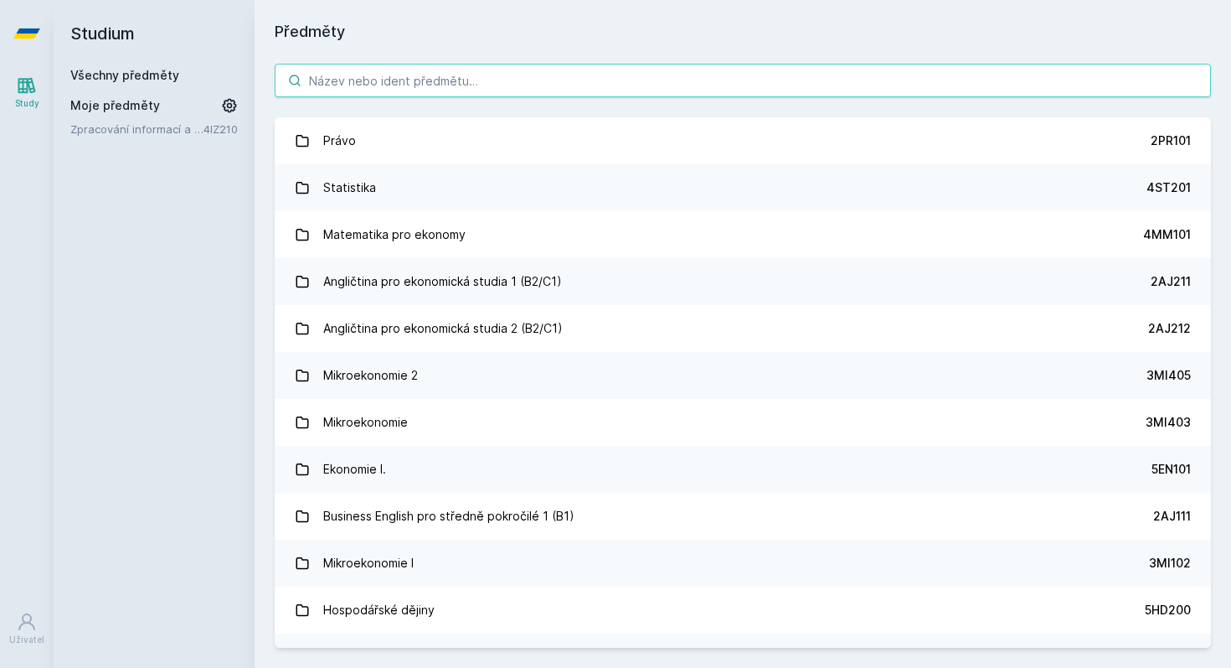
click at [348, 76] on input "search" at bounding box center [743, 81] width 937 height 34
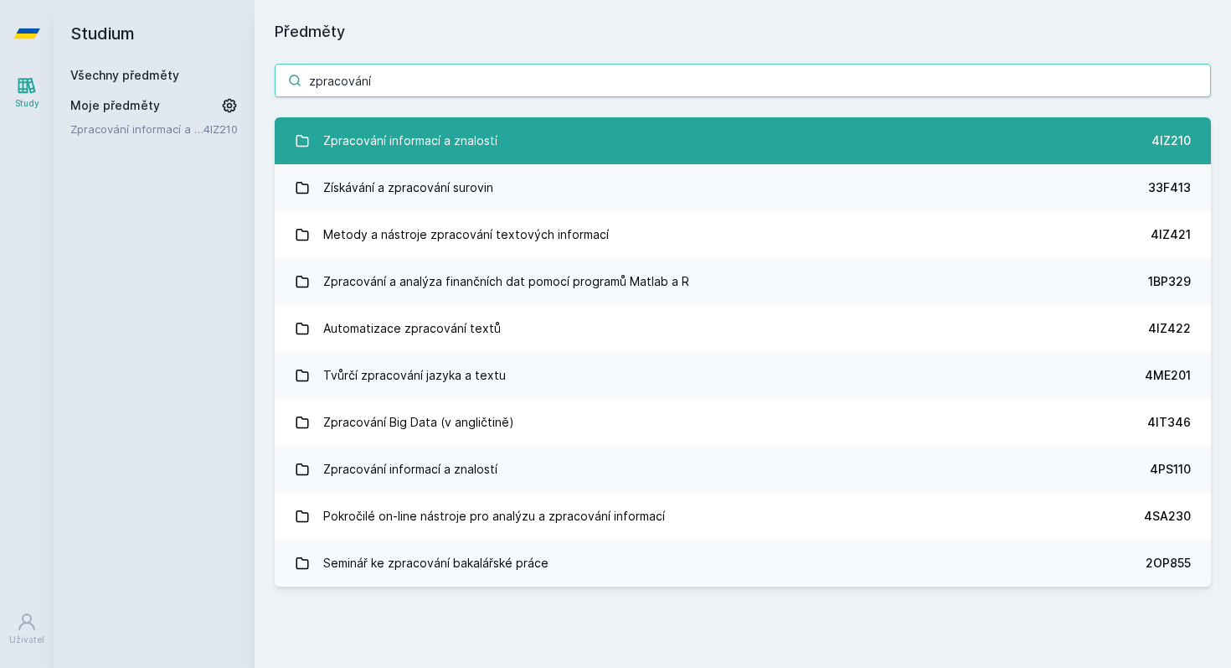
type input "zpracování"
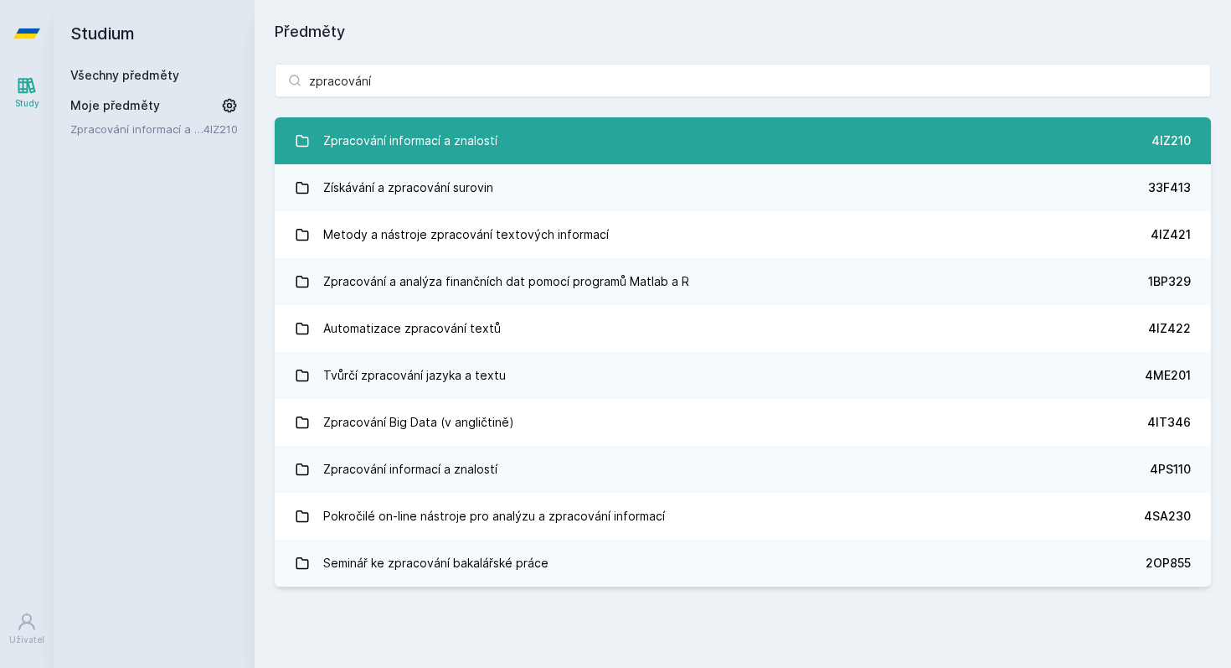
click at [468, 147] on div "Zpracování informací a znalostí" at bounding box center [410, 141] width 174 height 34
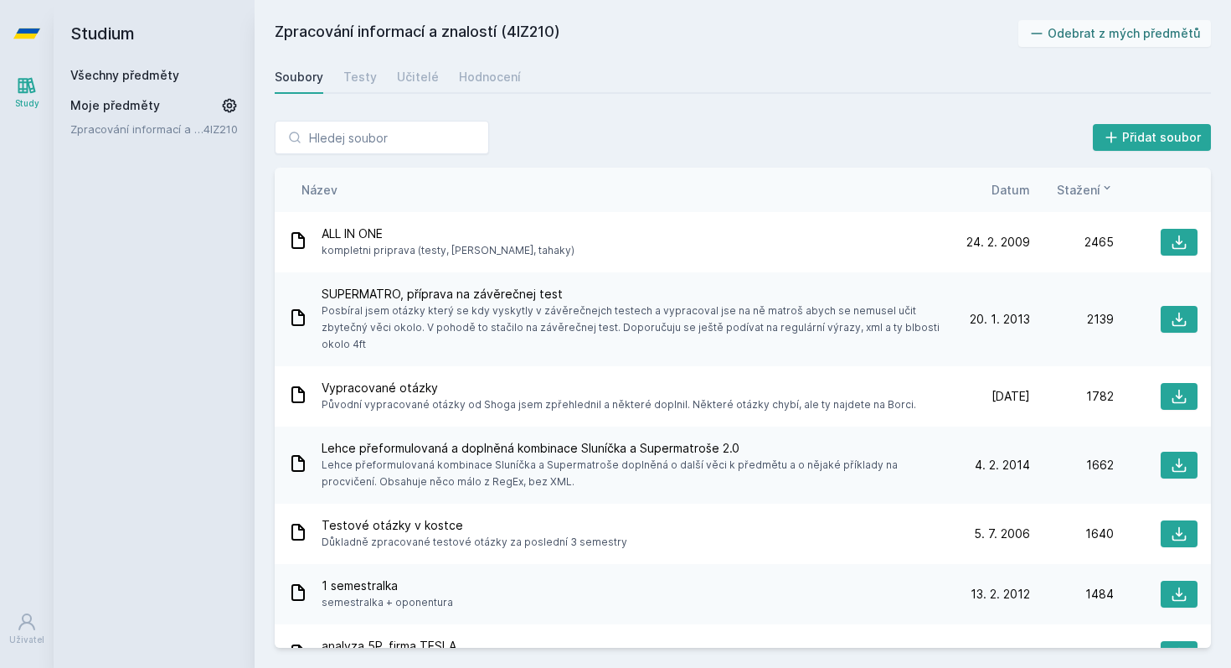
click at [1007, 190] on span "Datum" at bounding box center [1011, 190] width 39 height 18
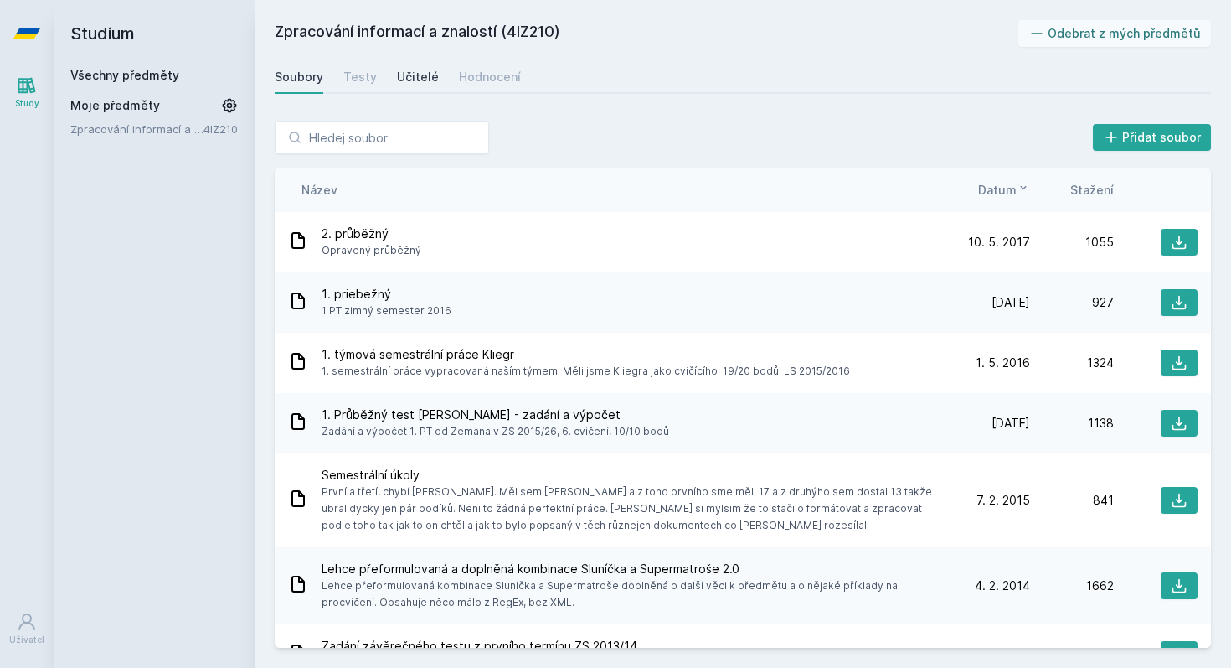
click at [418, 80] on div "Učitelé" at bounding box center [418, 77] width 42 height 17
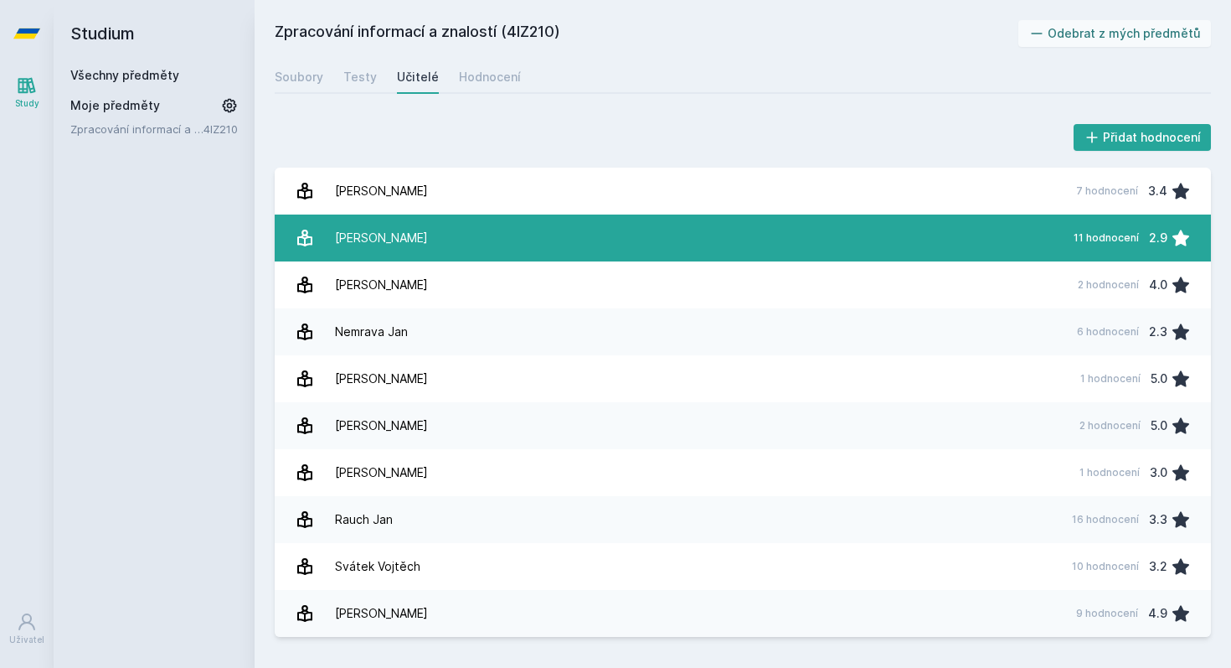
click at [422, 230] on link "[PERSON_NAME] 11 hodnocení 2.9" at bounding box center [743, 237] width 937 height 47
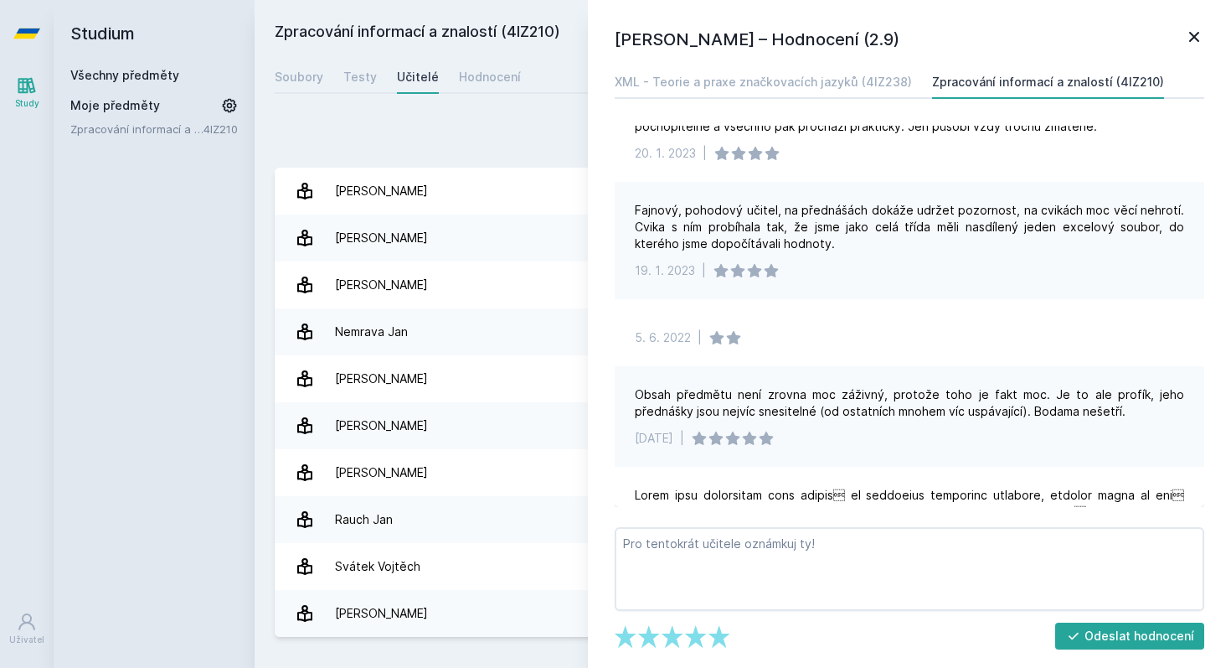
scroll to position [383, 0]
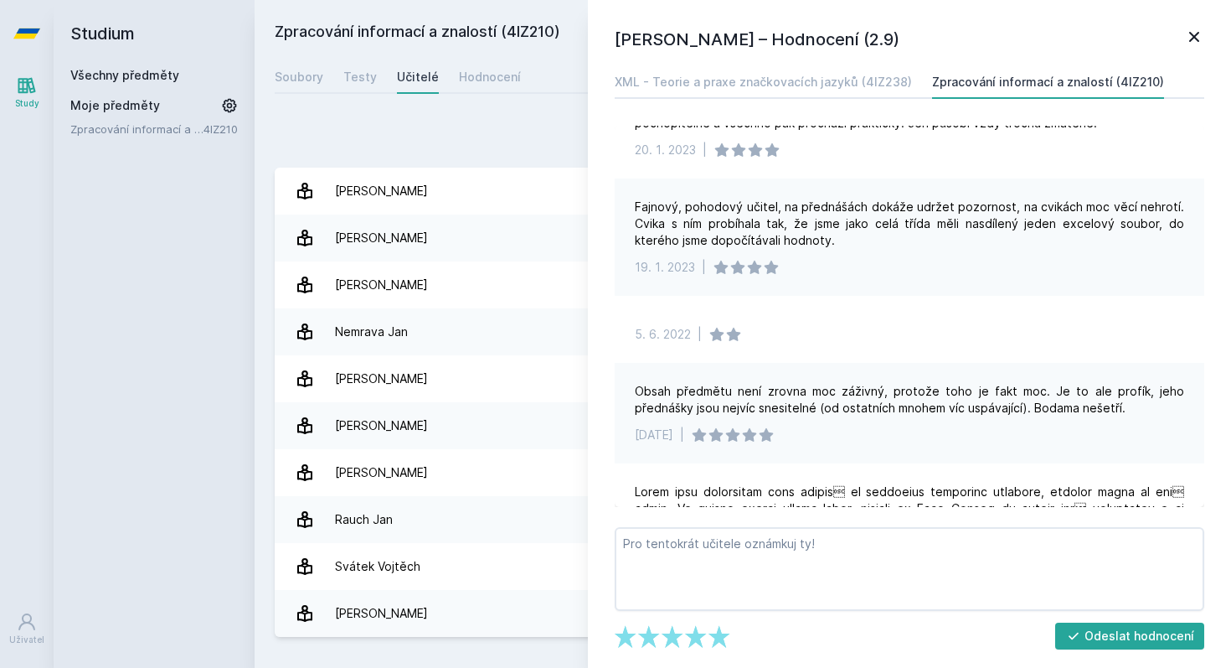
click at [1190, 29] on icon at bounding box center [1194, 37] width 20 height 20
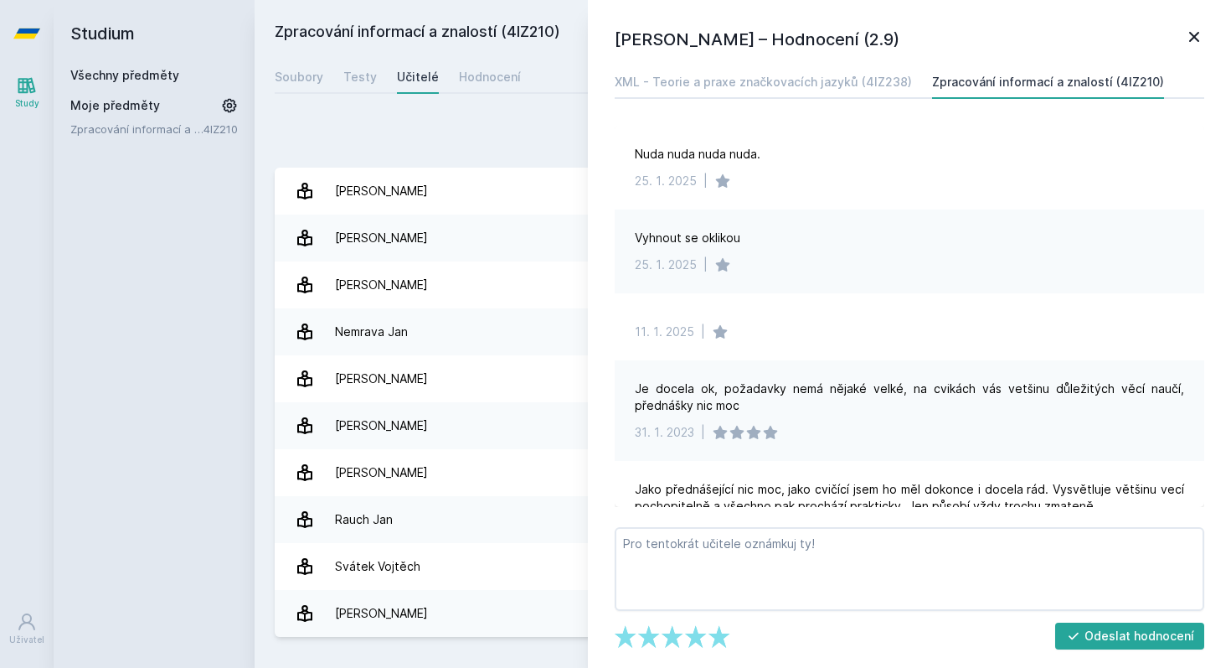
click at [26, 85] on icon at bounding box center [27, 85] width 20 height 20
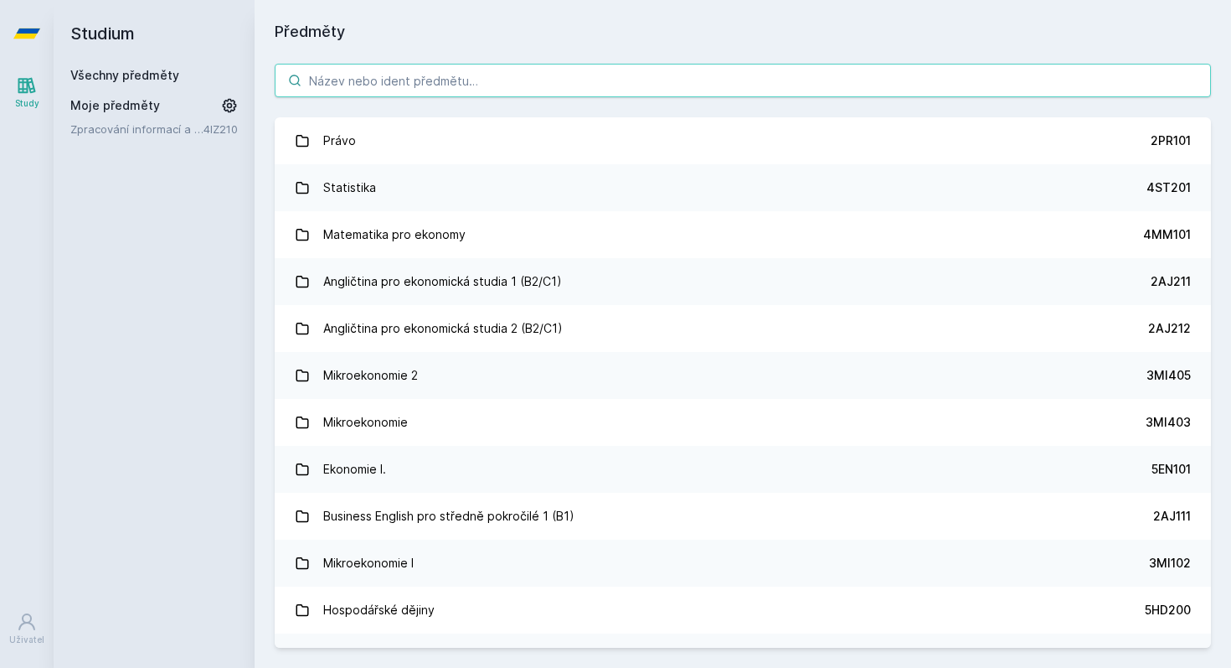
click at [367, 65] on input "search" at bounding box center [743, 81] width 937 height 34
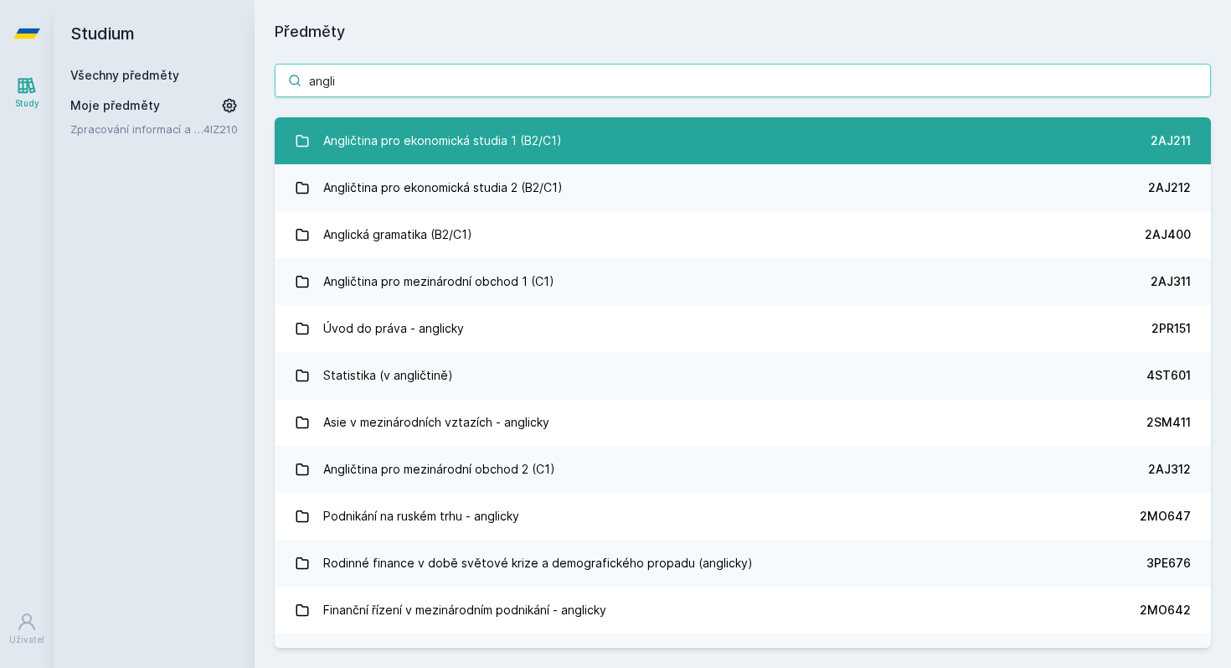
type input "angli"
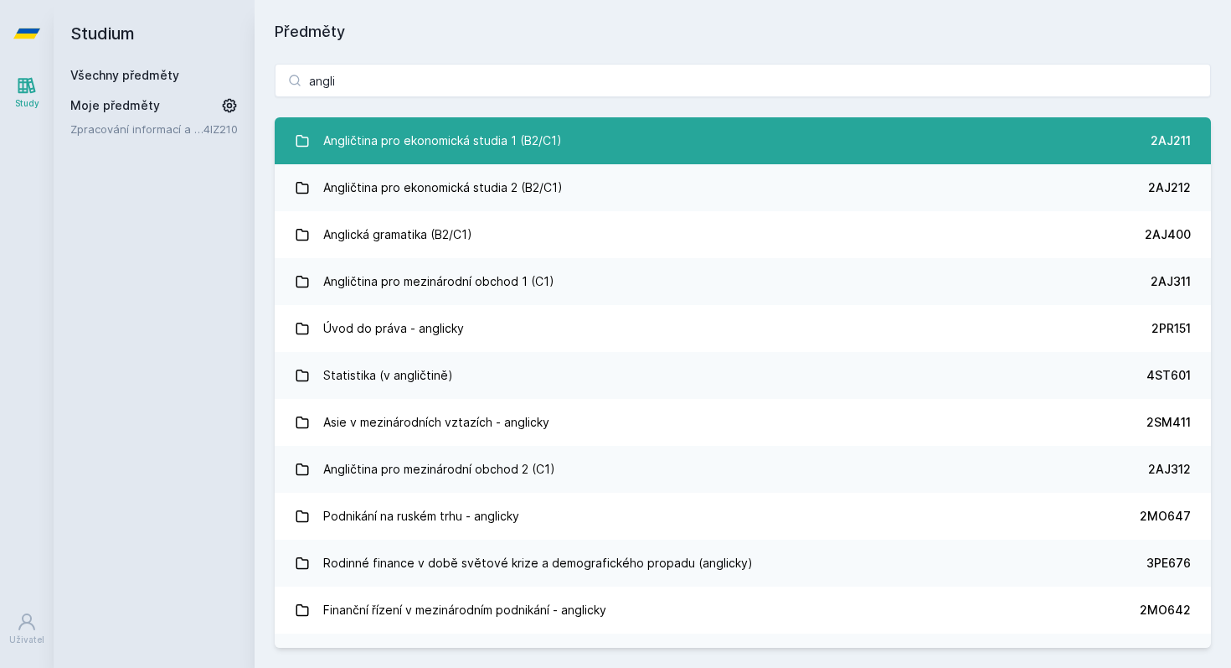
click at [441, 138] on div "Angličtina pro ekonomická studia 1 (B2/C1)" at bounding box center [442, 141] width 239 height 34
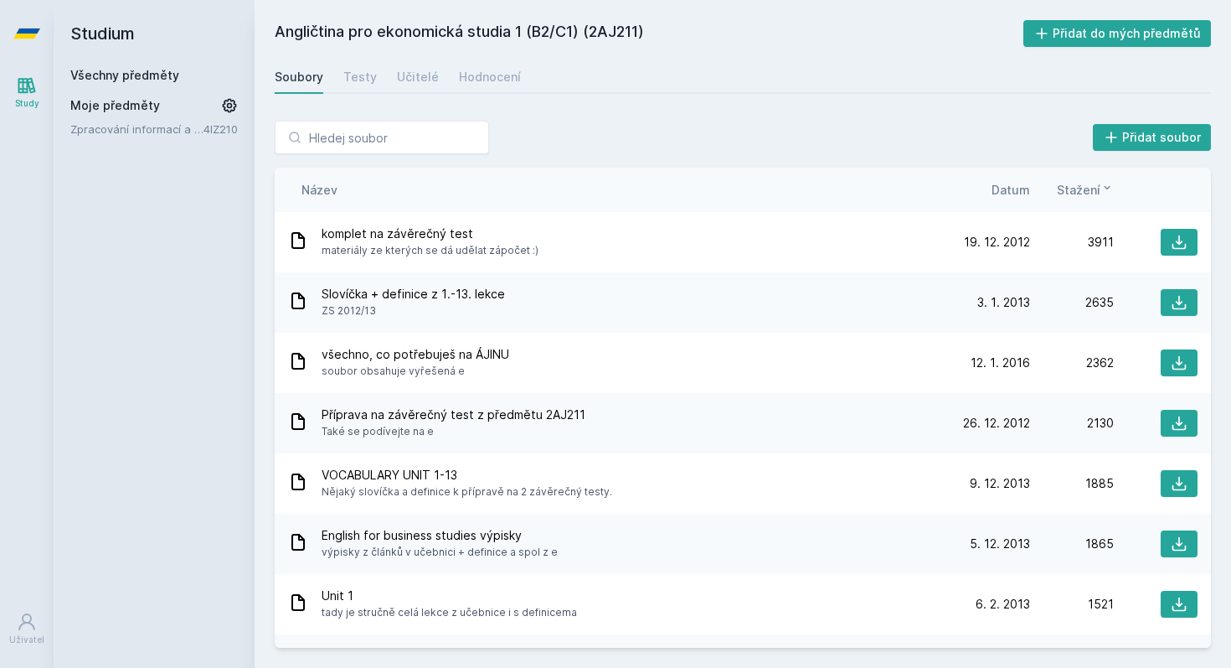
click at [1081, 192] on span "Stažení" at bounding box center [1079, 190] width 44 height 18
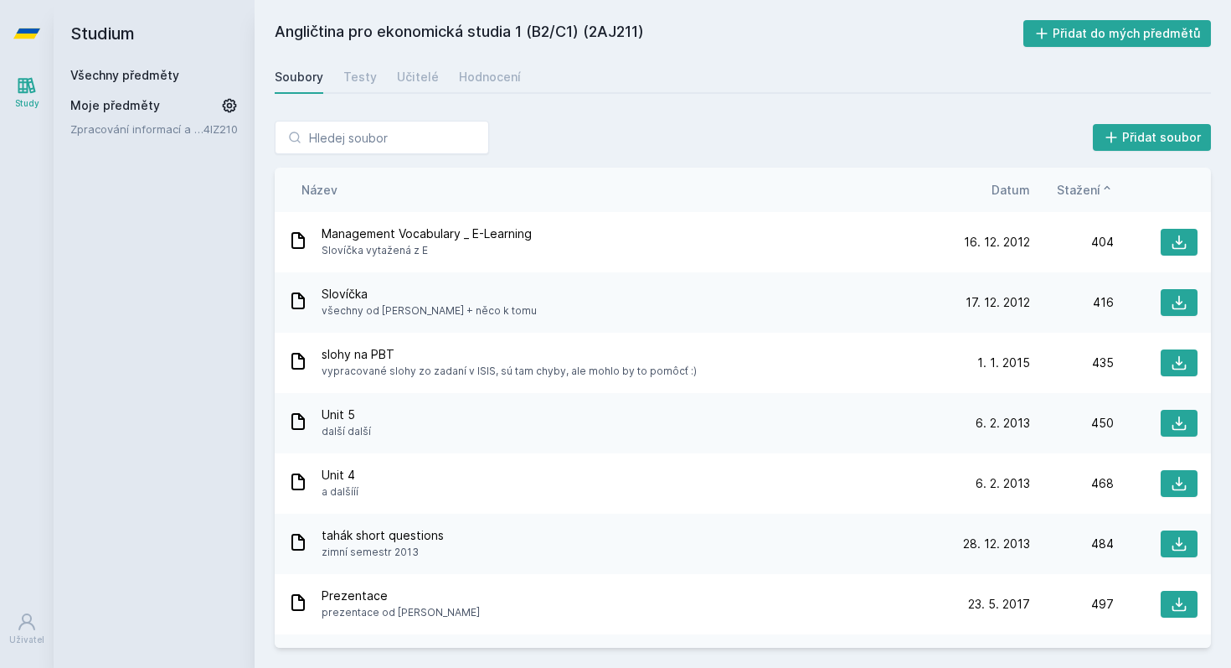
click at [1081, 192] on span "Stažení" at bounding box center [1079, 190] width 44 height 18
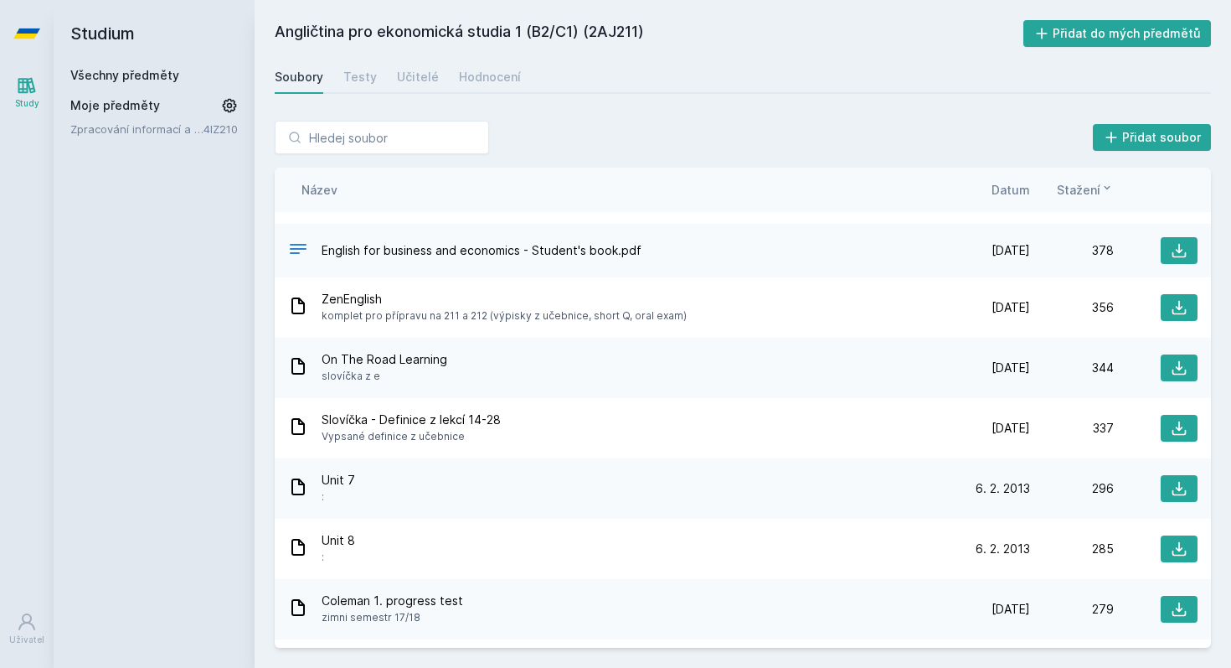
scroll to position [1883, 0]
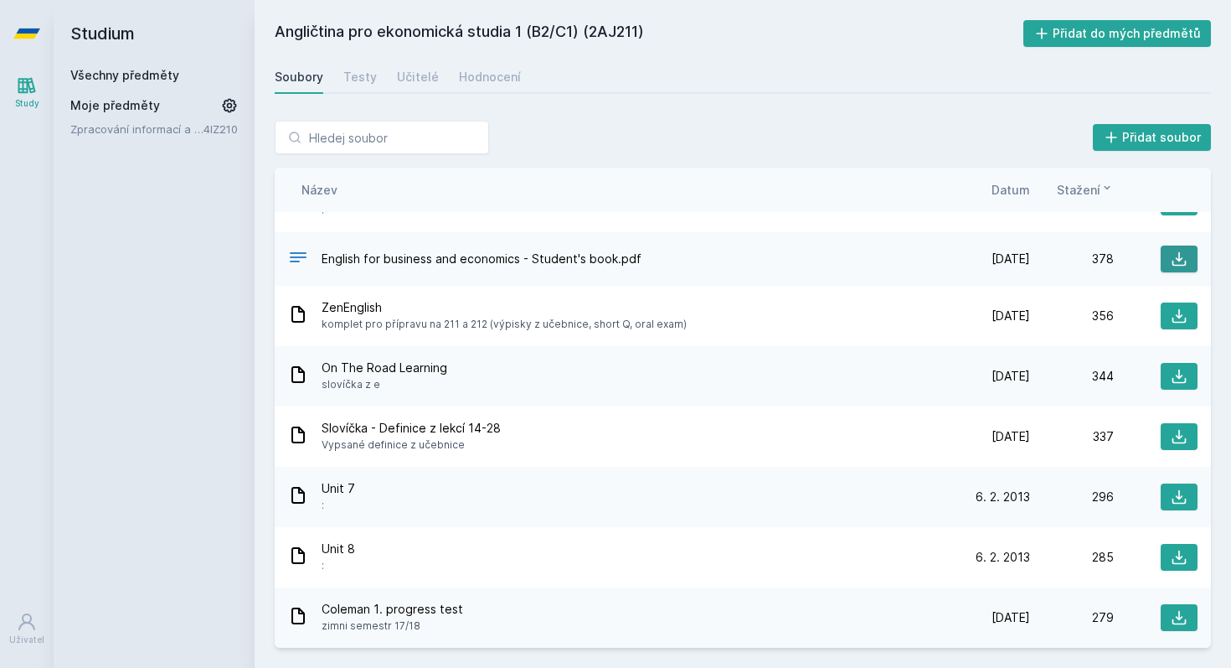
click at [1178, 259] on icon at bounding box center [1180, 259] width 14 height 14
